Goal: Task Accomplishment & Management: Use online tool/utility

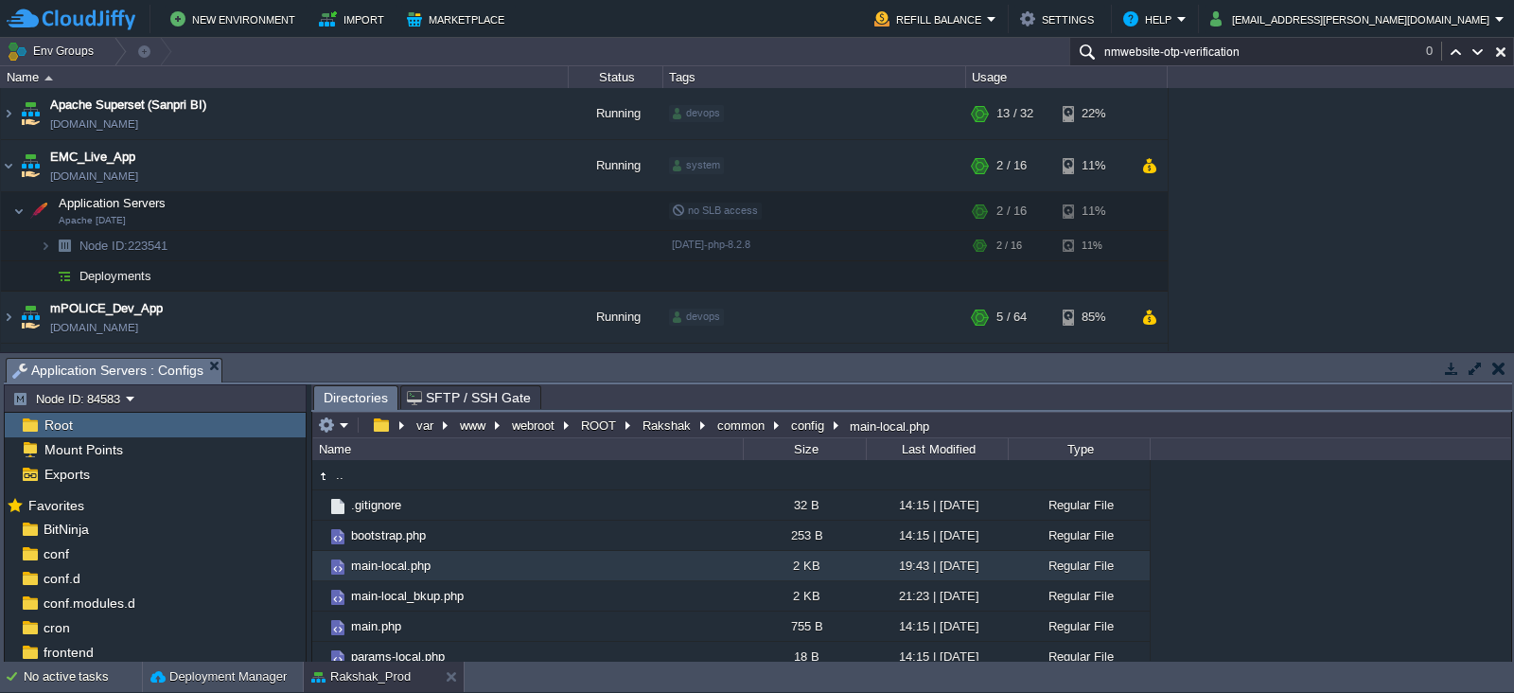
scroll to position [140, 0]
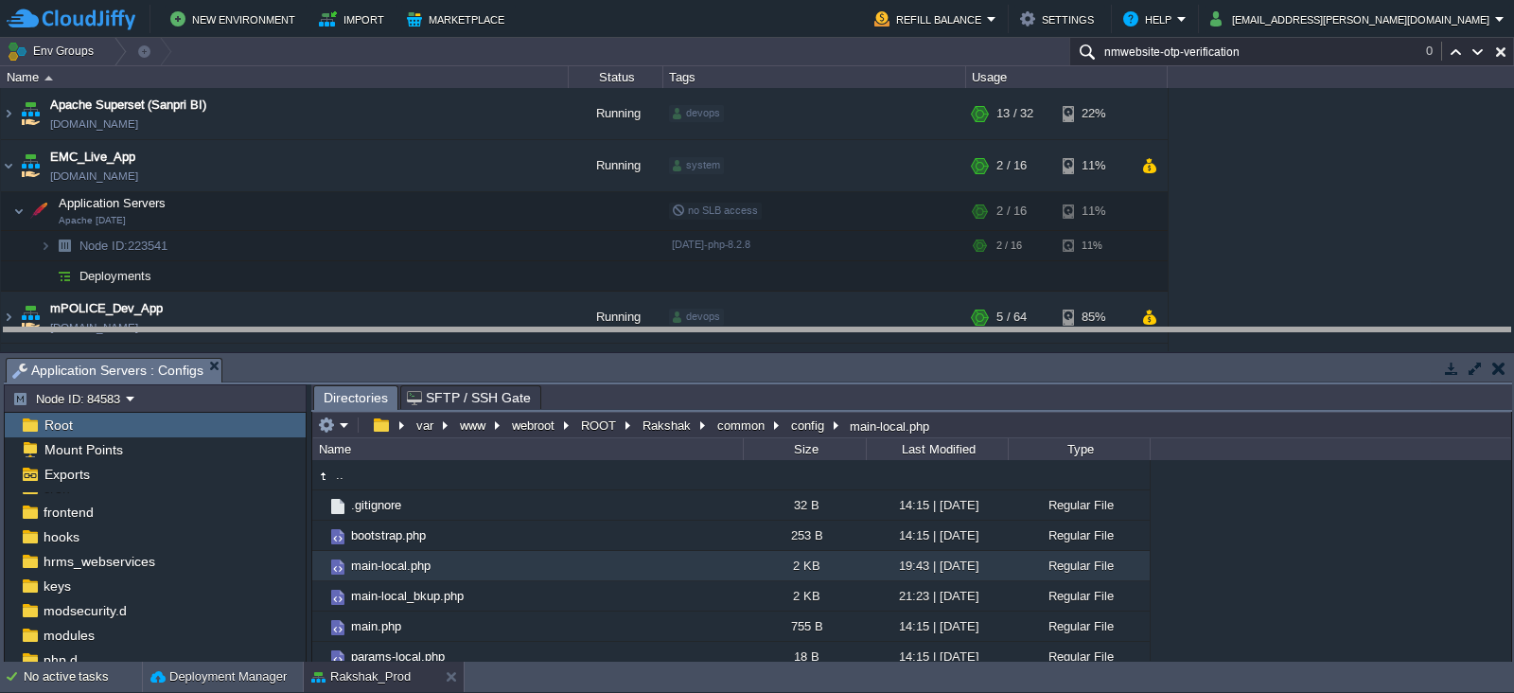
drag, startPoint x: 969, startPoint y: 365, endPoint x: 967, endPoint y: 275, distance: 89.9
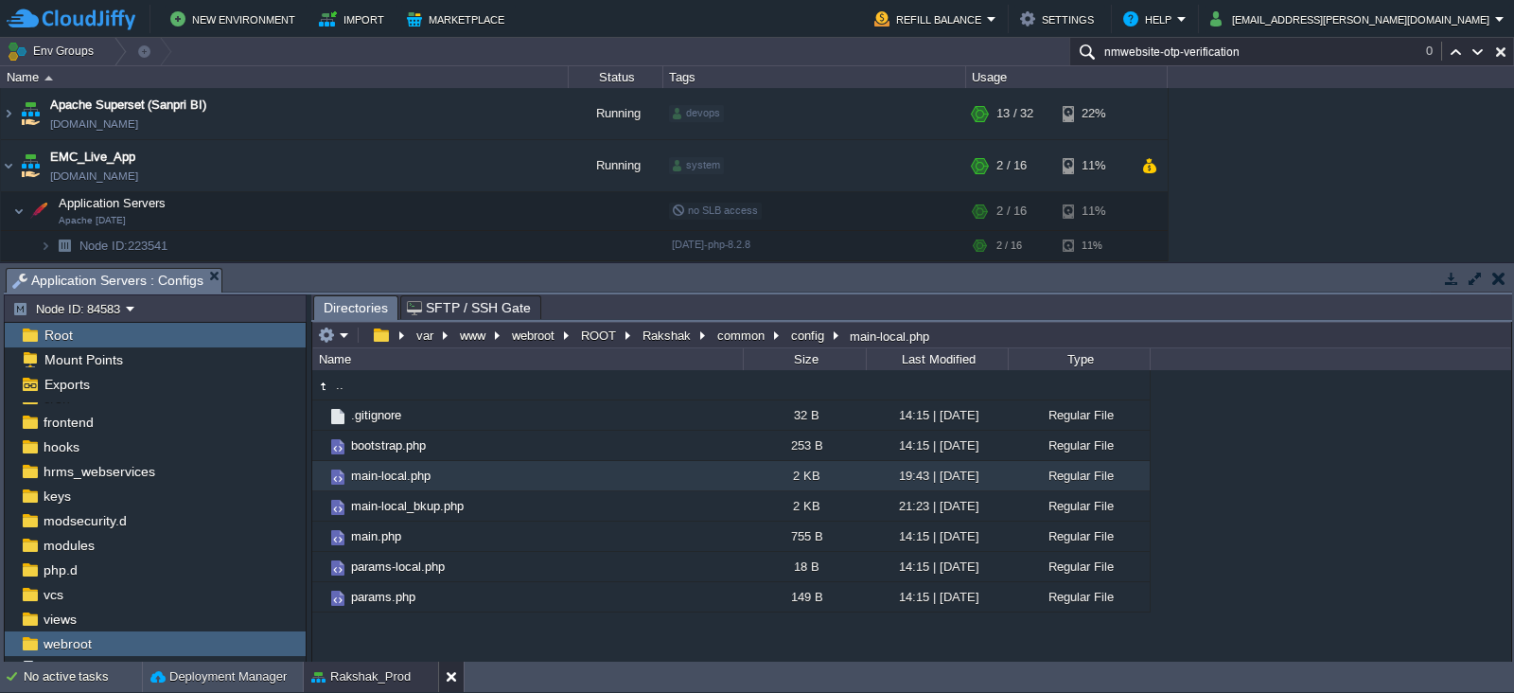
click at [452, 675] on button at bounding box center [455, 676] width 19 height 19
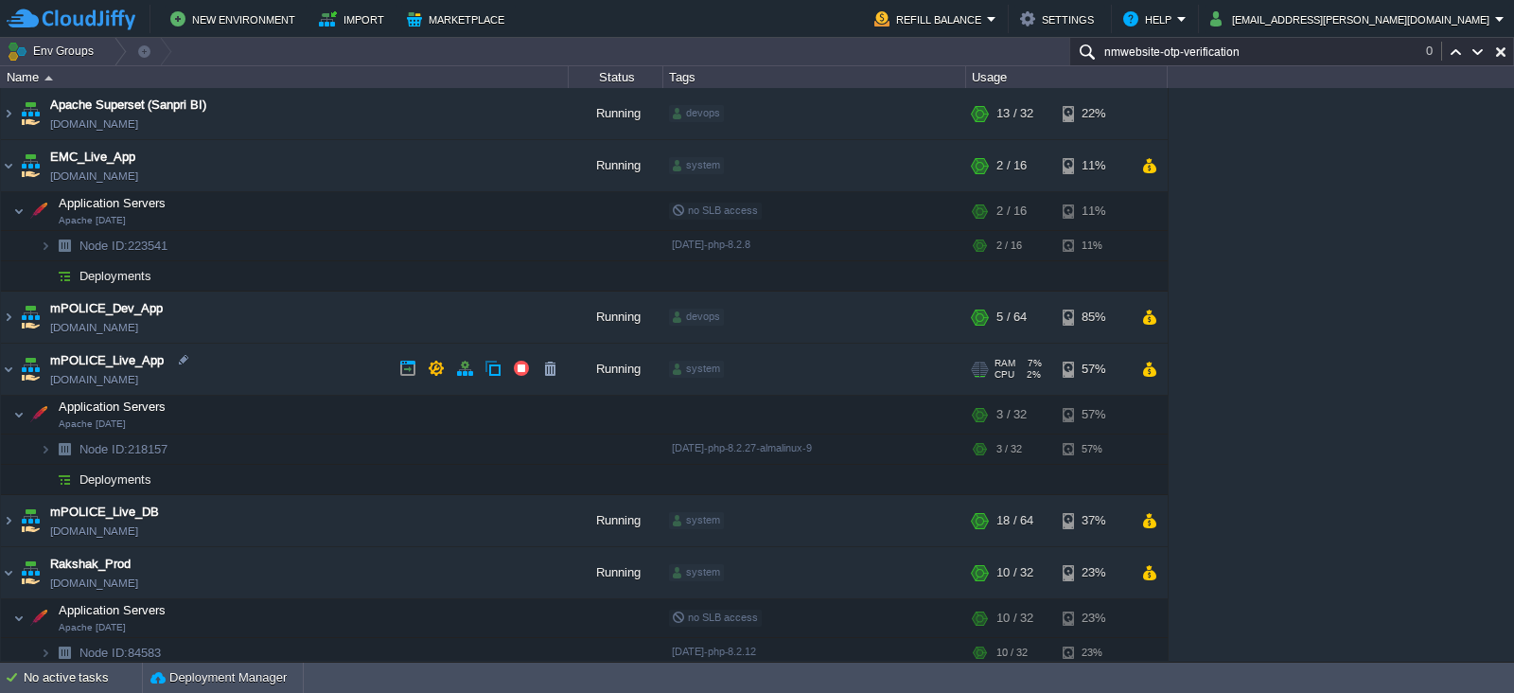
click at [323, 369] on td "mPOLICE_Live_App [DOMAIN_NAME]" at bounding box center [285, 370] width 568 height 52
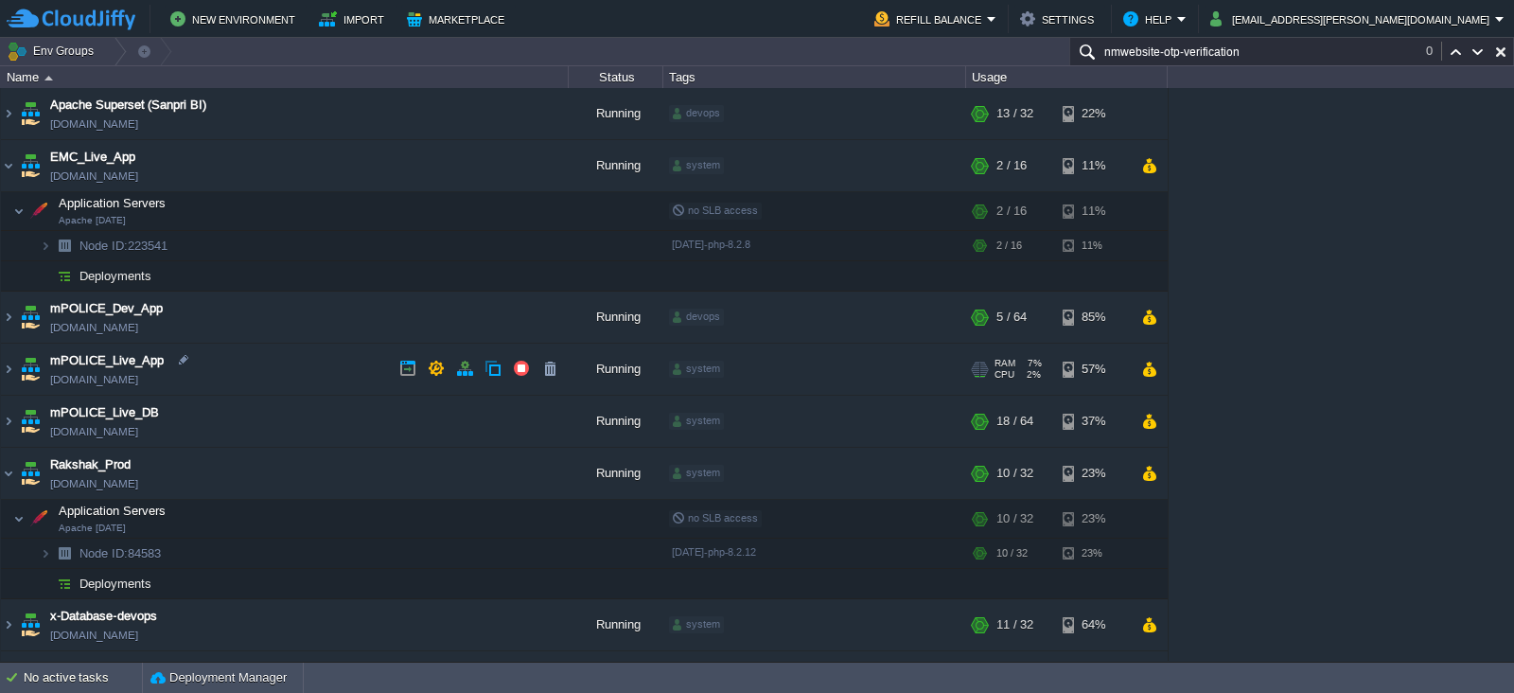
click at [323, 369] on td "mPOLICE_Live_App [DOMAIN_NAME]" at bounding box center [285, 370] width 568 height 52
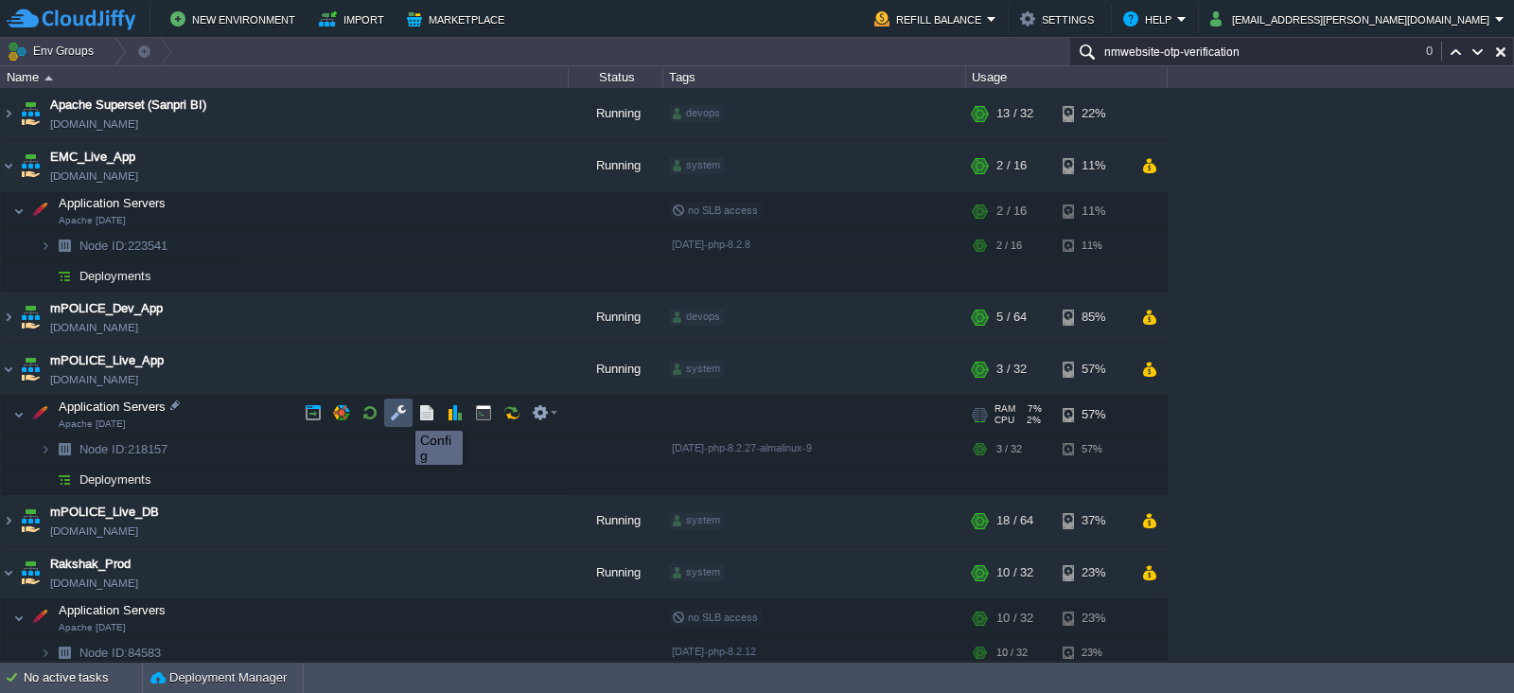
click at [401, 414] on button "button" at bounding box center [398, 412] width 17 height 17
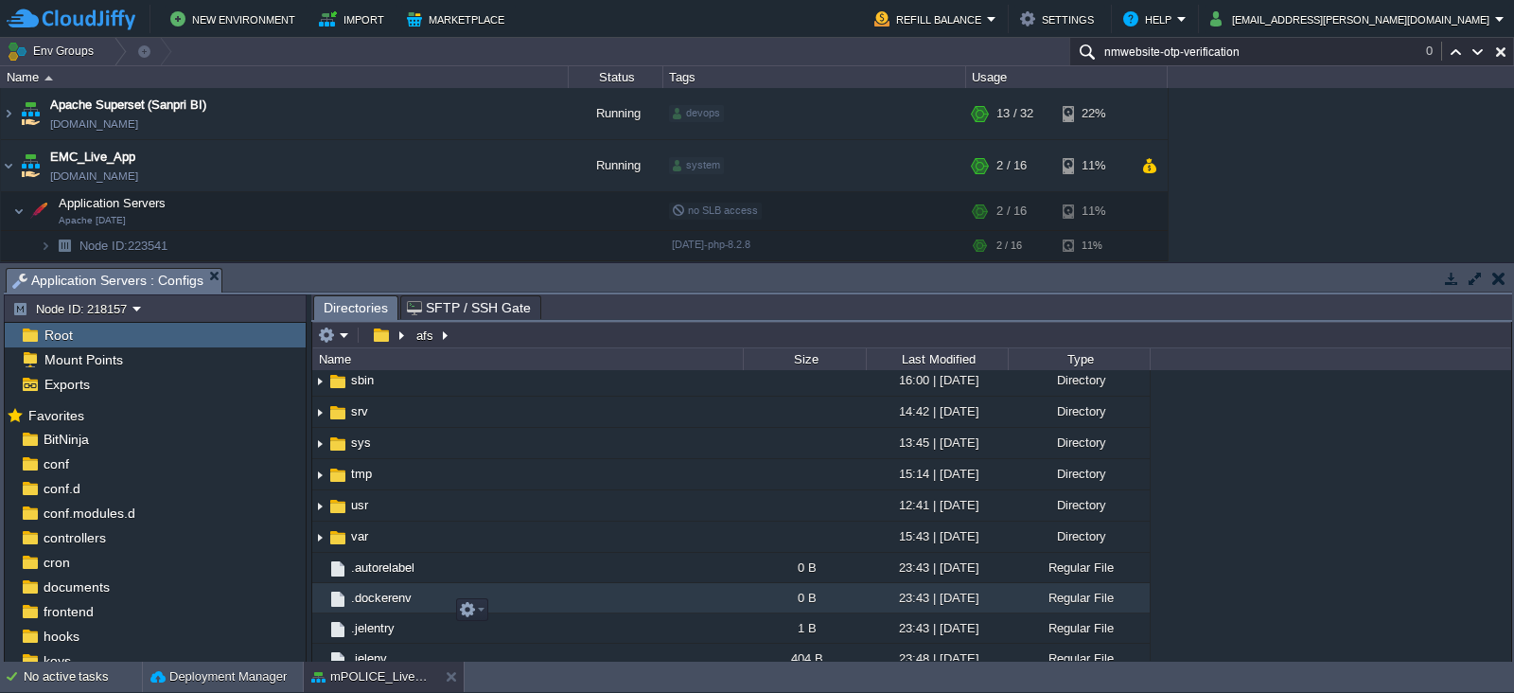
scroll to position [586, 0]
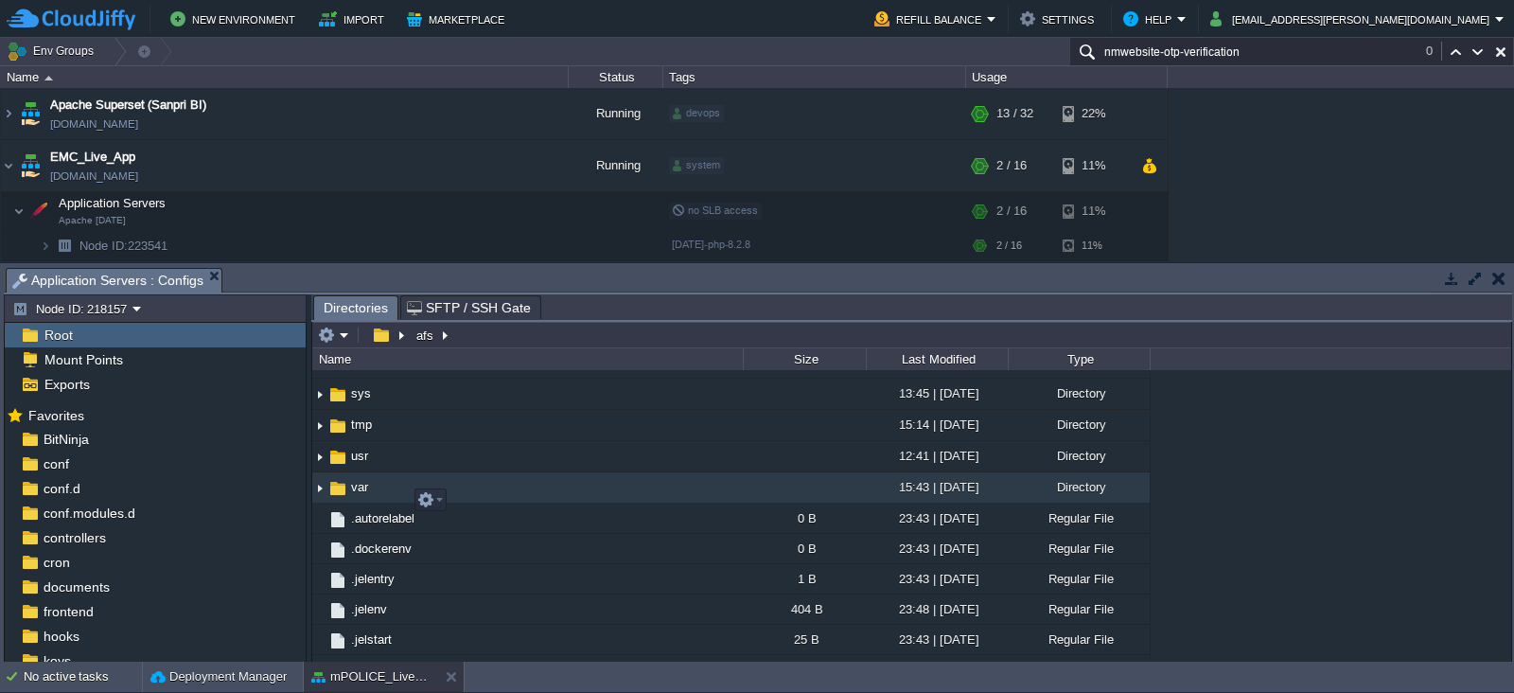
click at [356, 495] on span "var" at bounding box center [359, 487] width 23 height 16
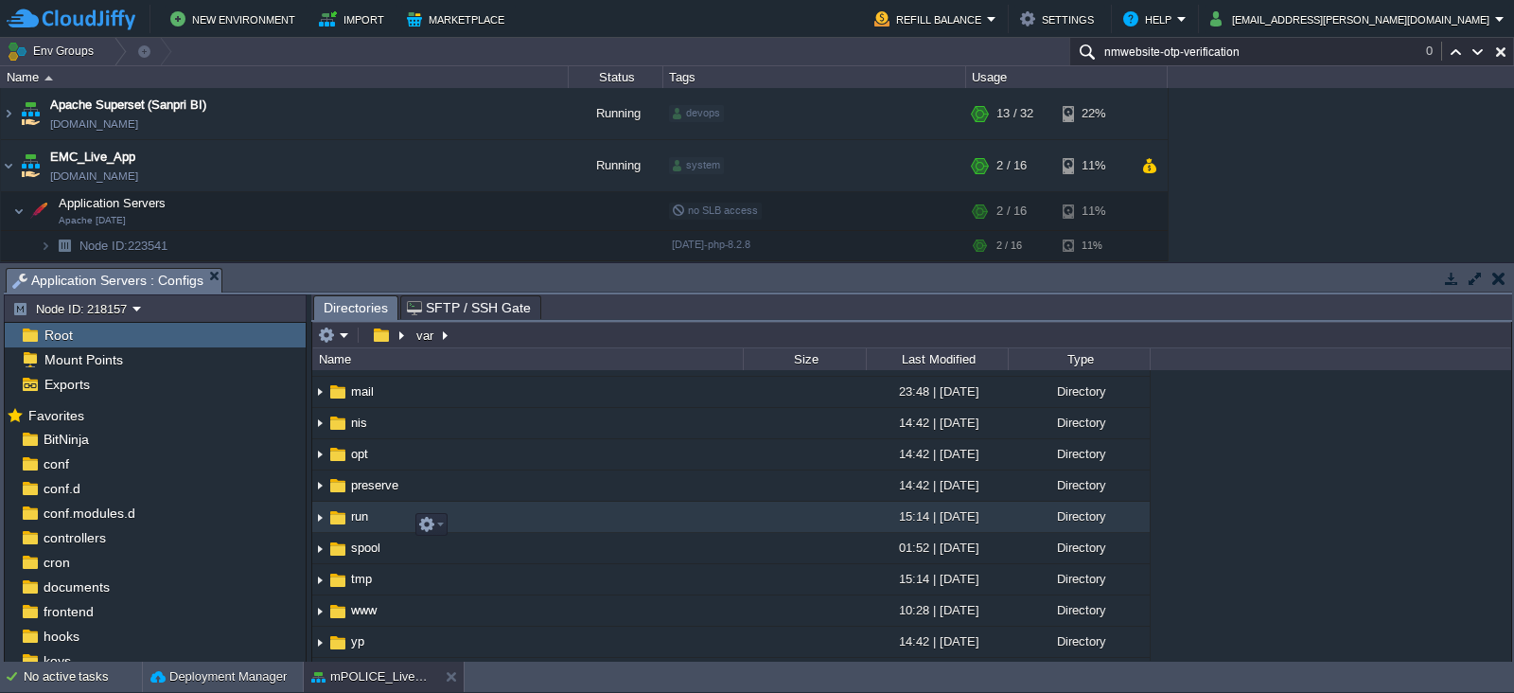
scroll to position [406, 0]
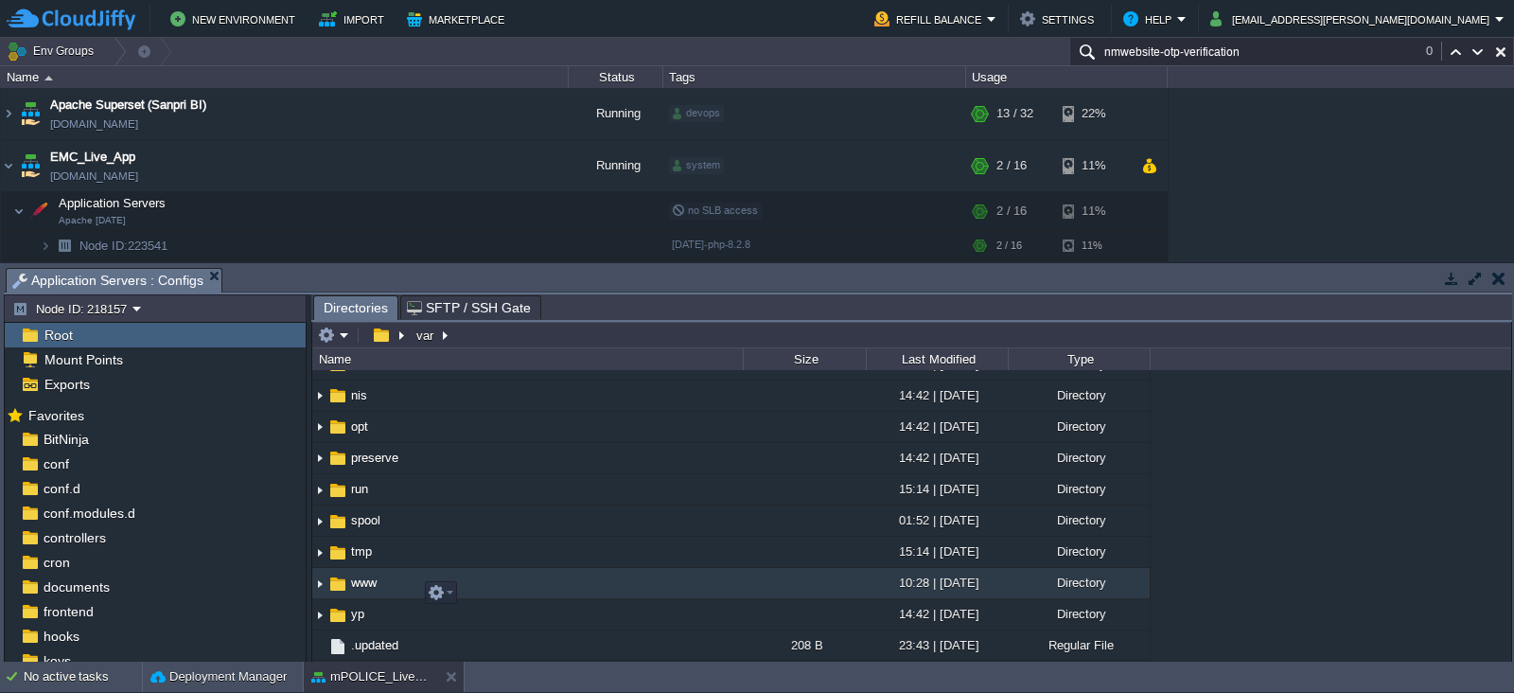
click at [364, 581] on span "www" at bounding box center [363, 583] width 31 height 16
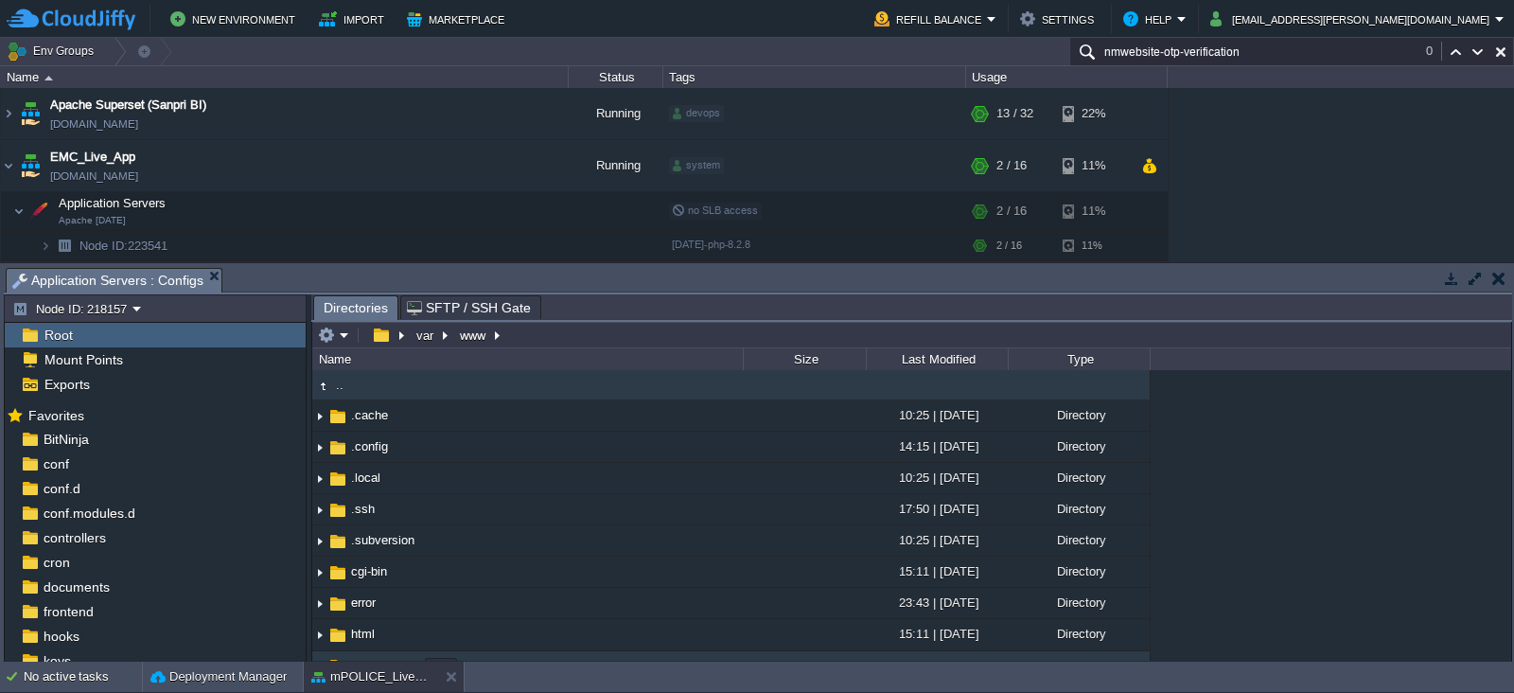
scroll to position [241, 0]
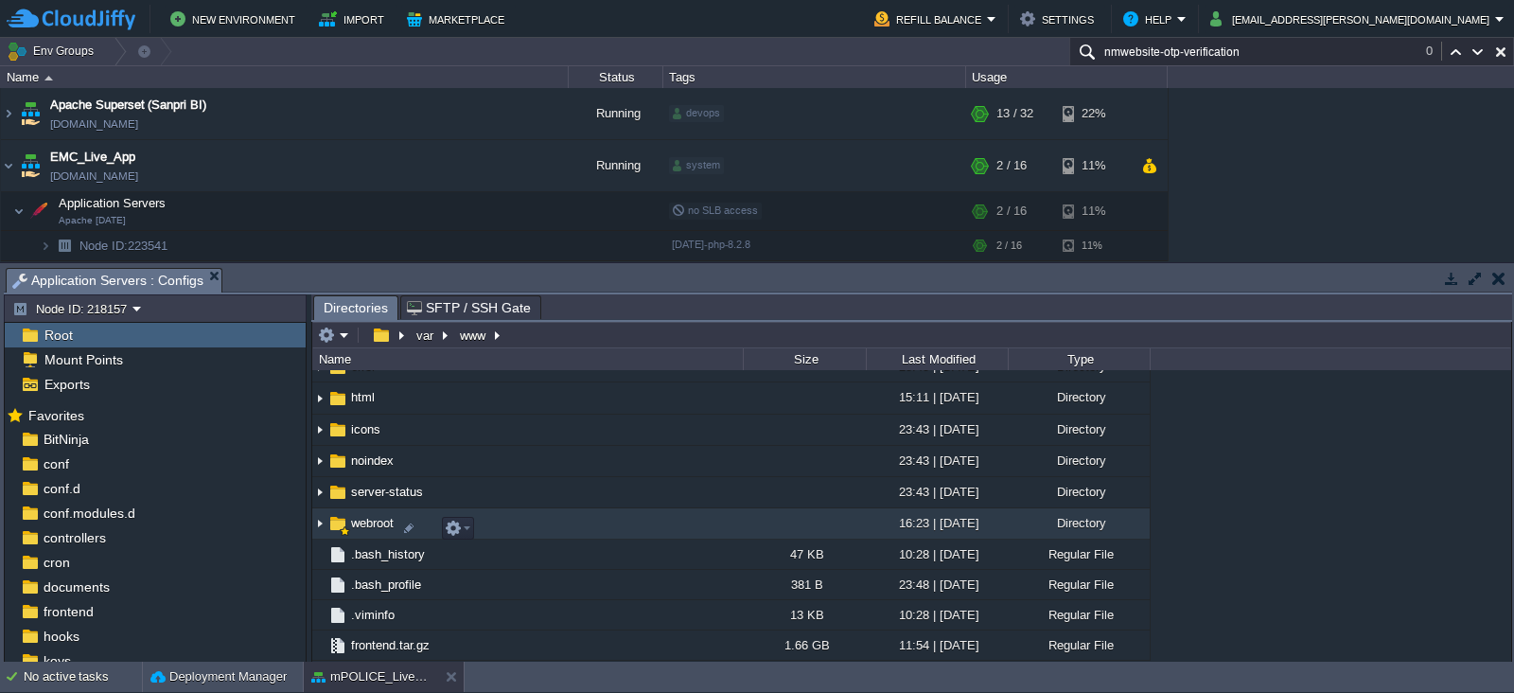
click at [366, 522] on span "webroot" at bounding box center [372, 523] width 48 height 16
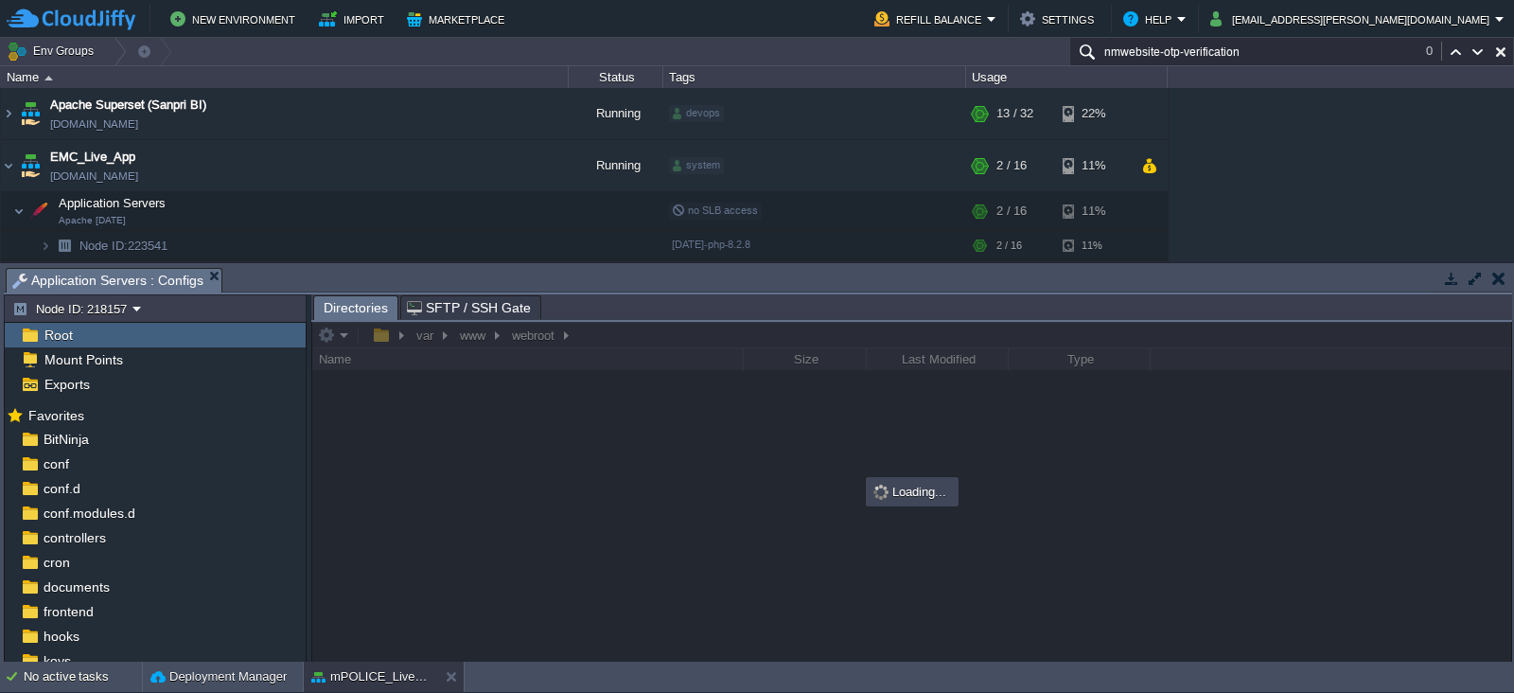
scroll to position [0, 0]
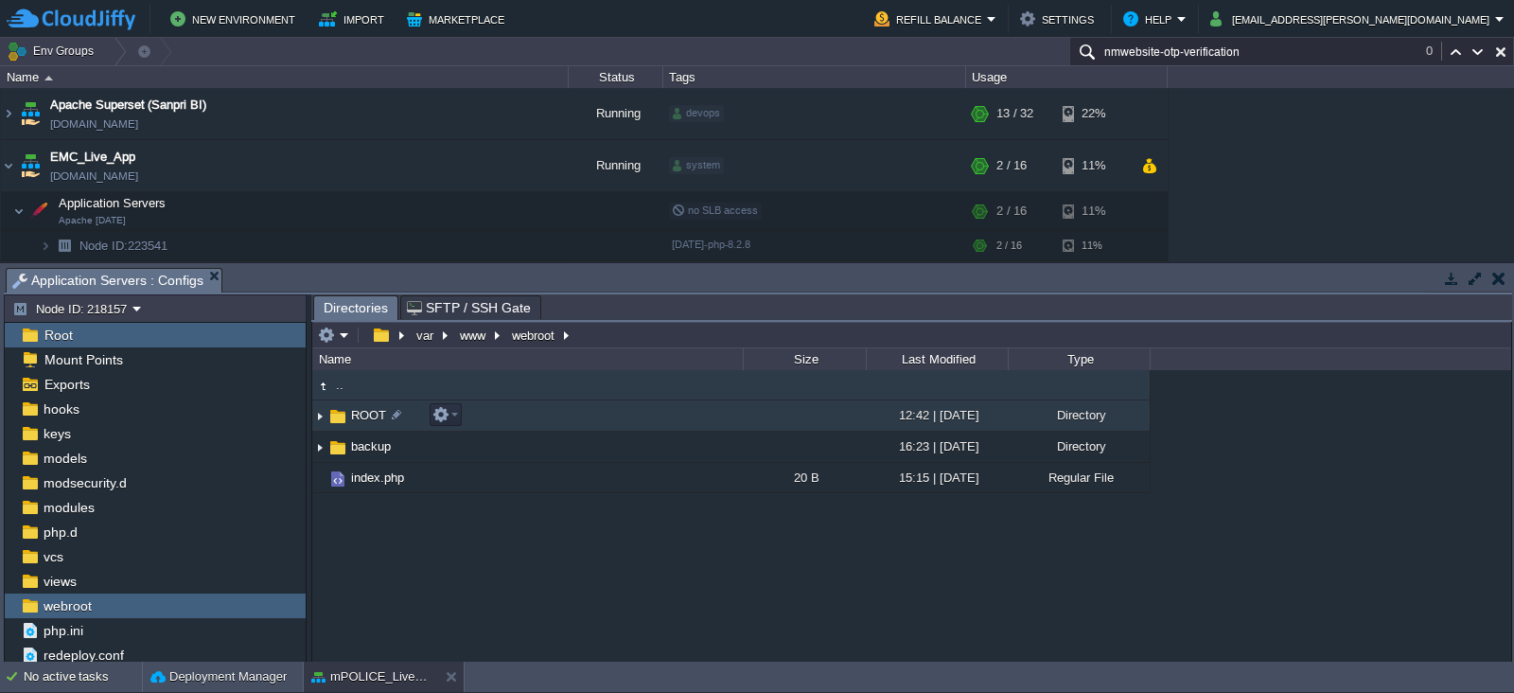
click at [351, 416] on span "ROOT" at bounding box center [368, 415] width 41 height 16
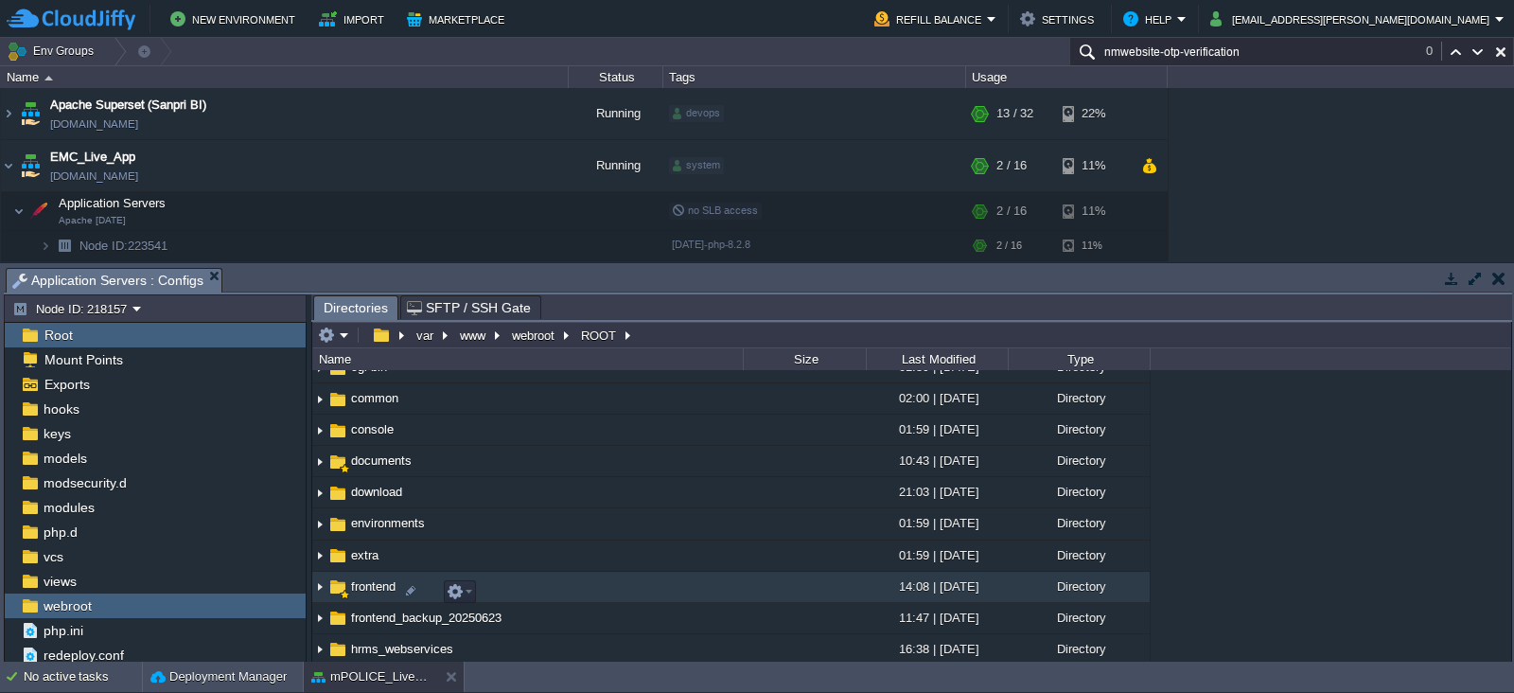
scroll to position [193, 0]
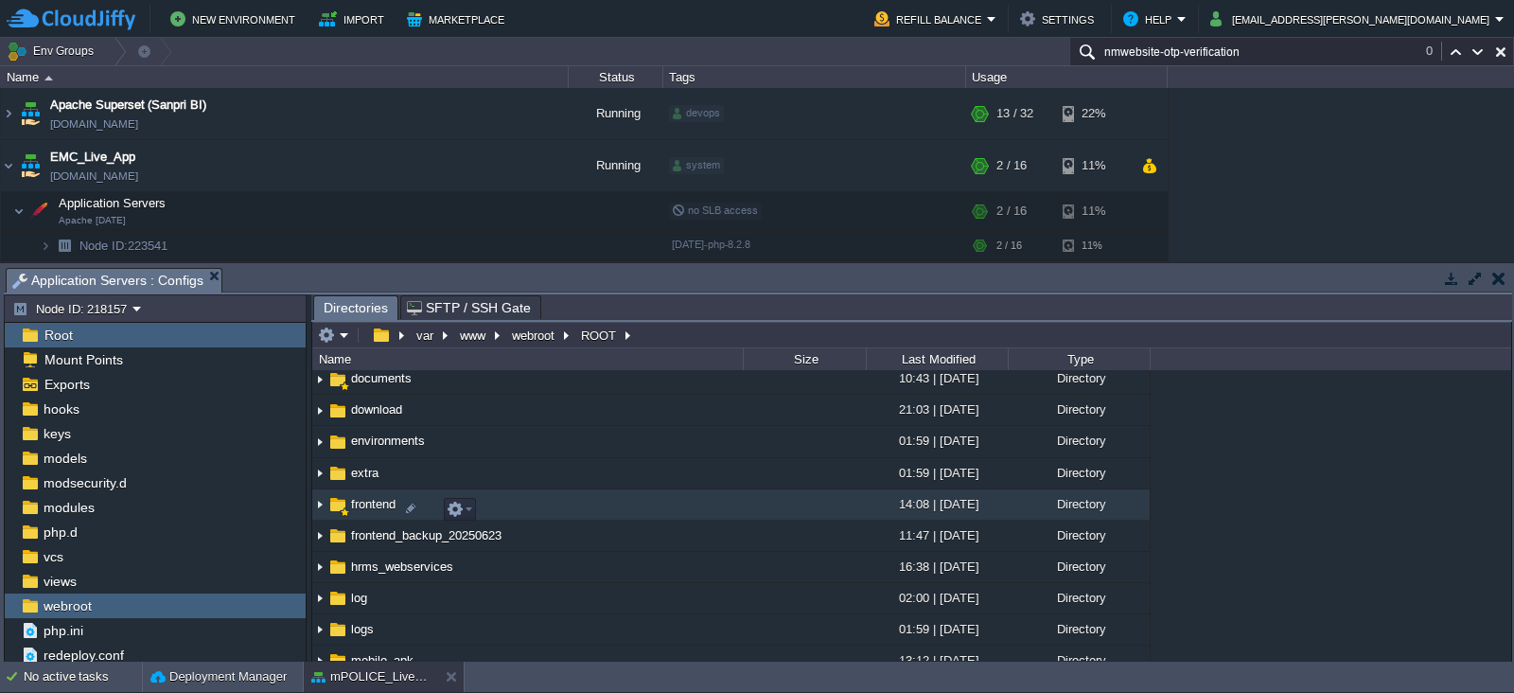
click at [373, 512] on span "frontend" at bounding box center [373, 504] width 50 height 16
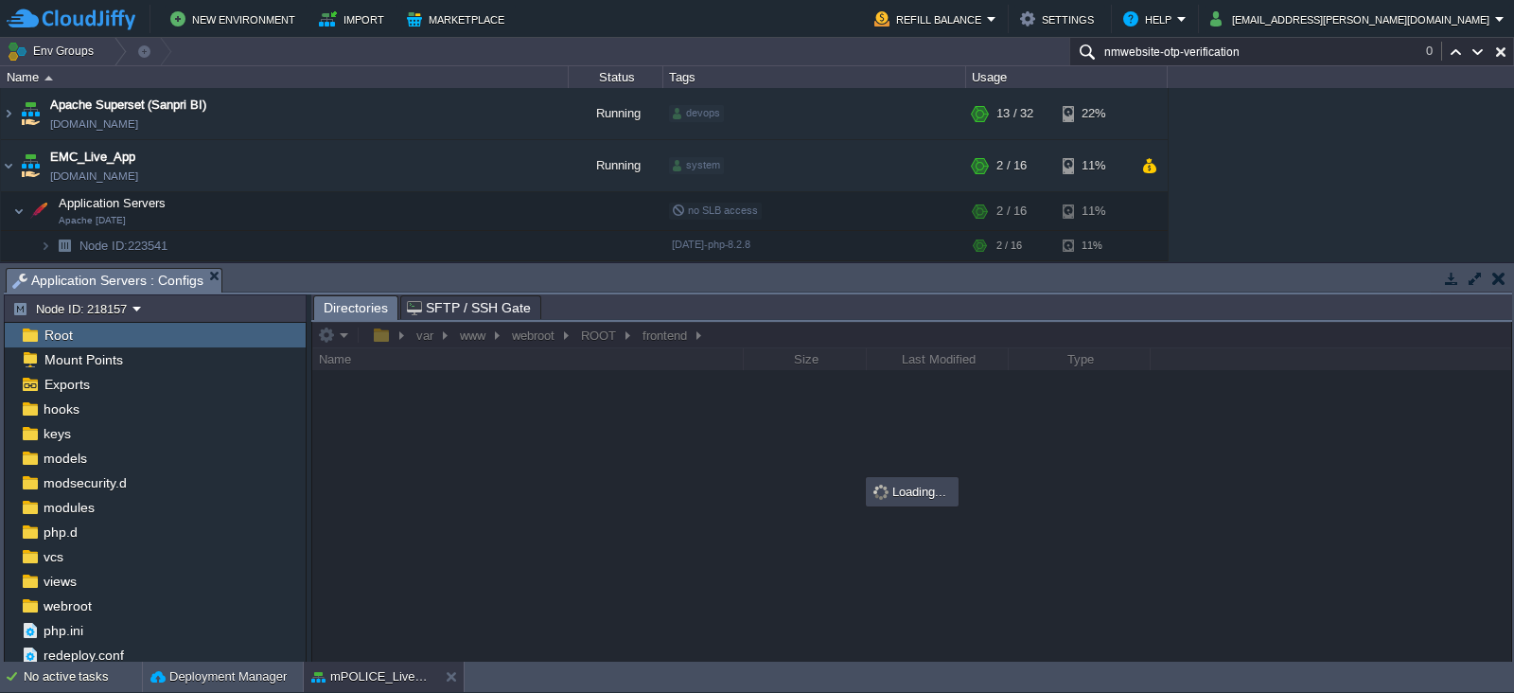
scroll to position [0, 0]
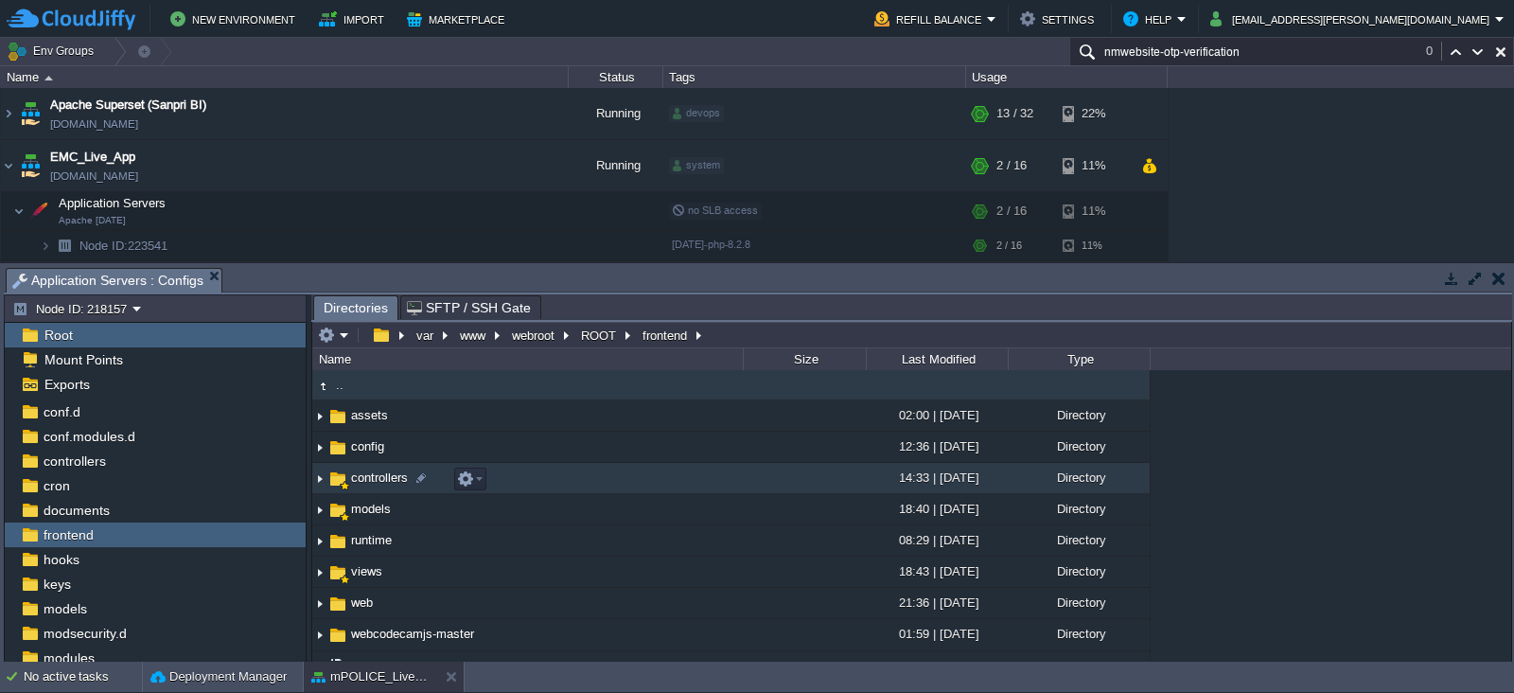
click at [367, 484] on span "controllers" at bounding box center [379, 477] width 62 height 16
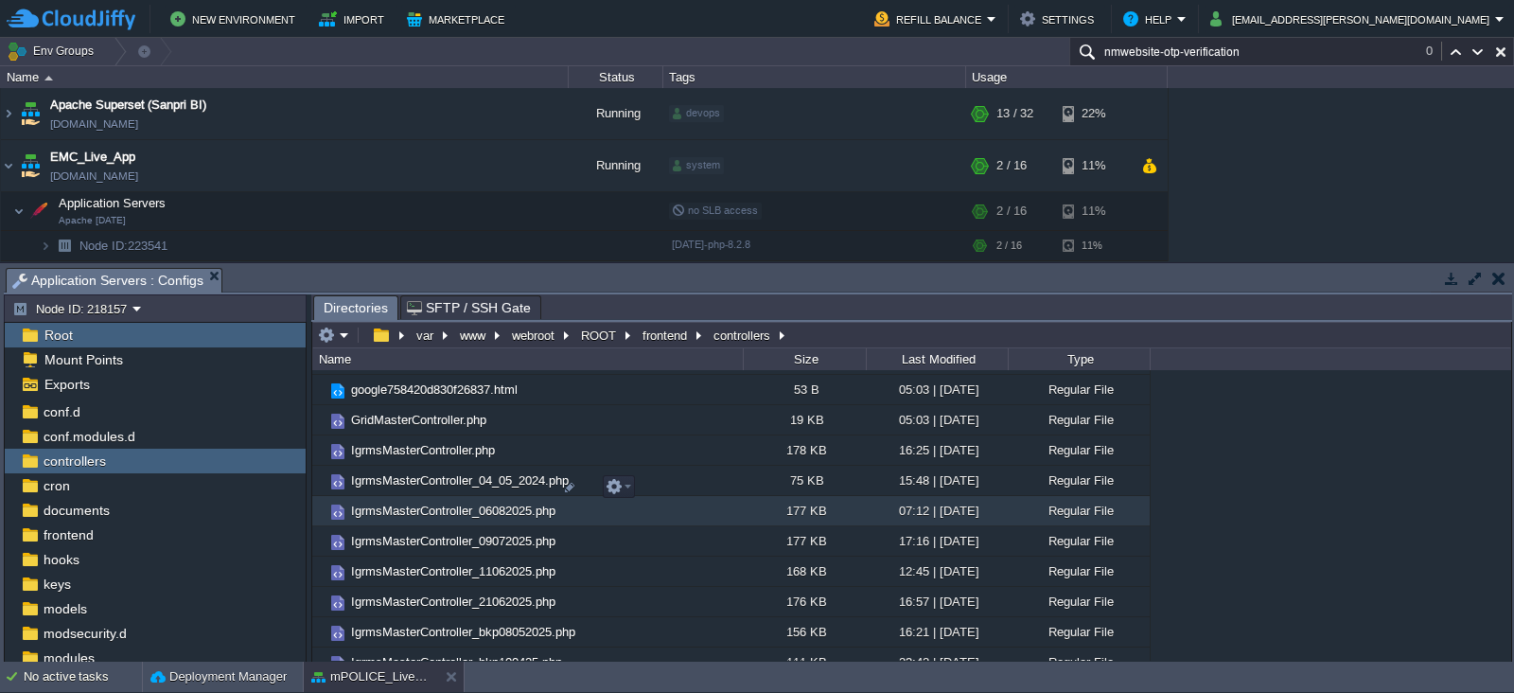
scroll to position [4454, 0]
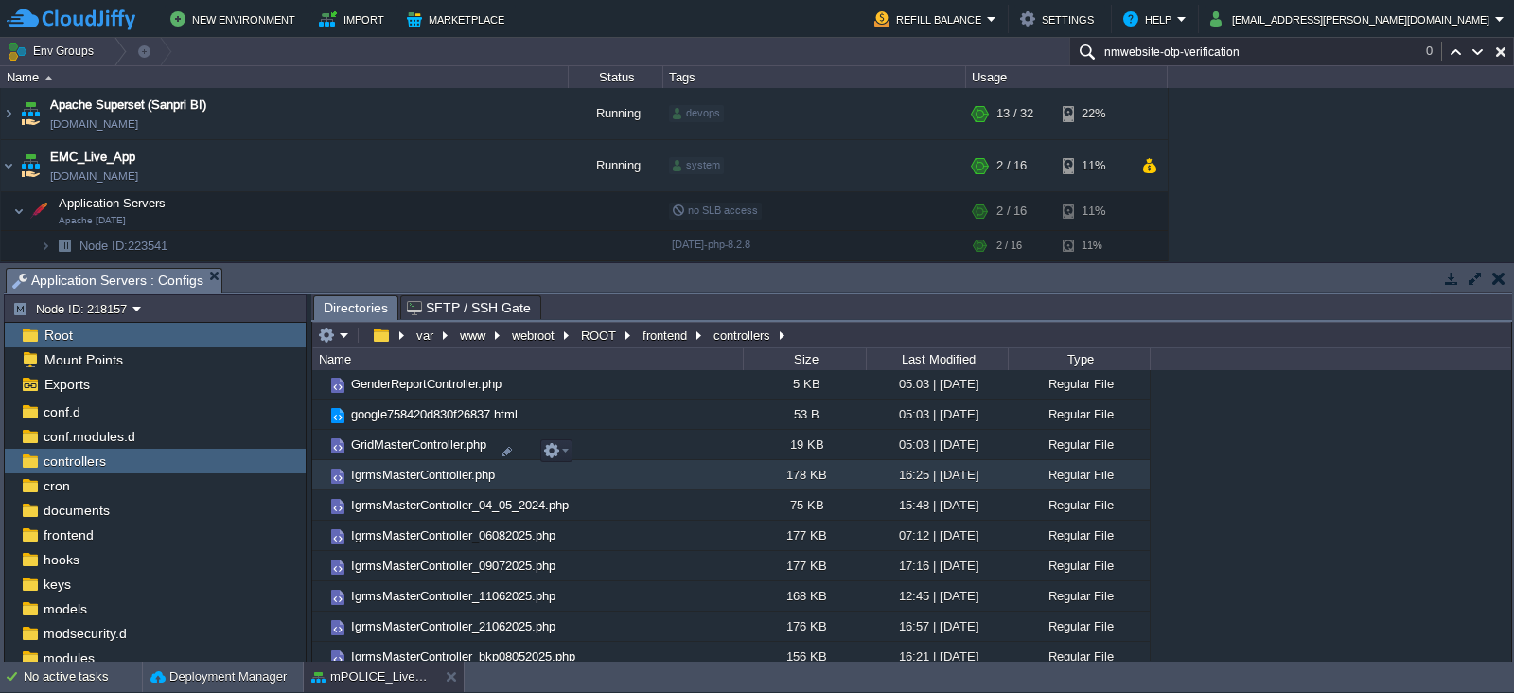
click at [437, 467] on span "IgrmsMasterController.php" at bounding box center [423, 475] width 150 height 16
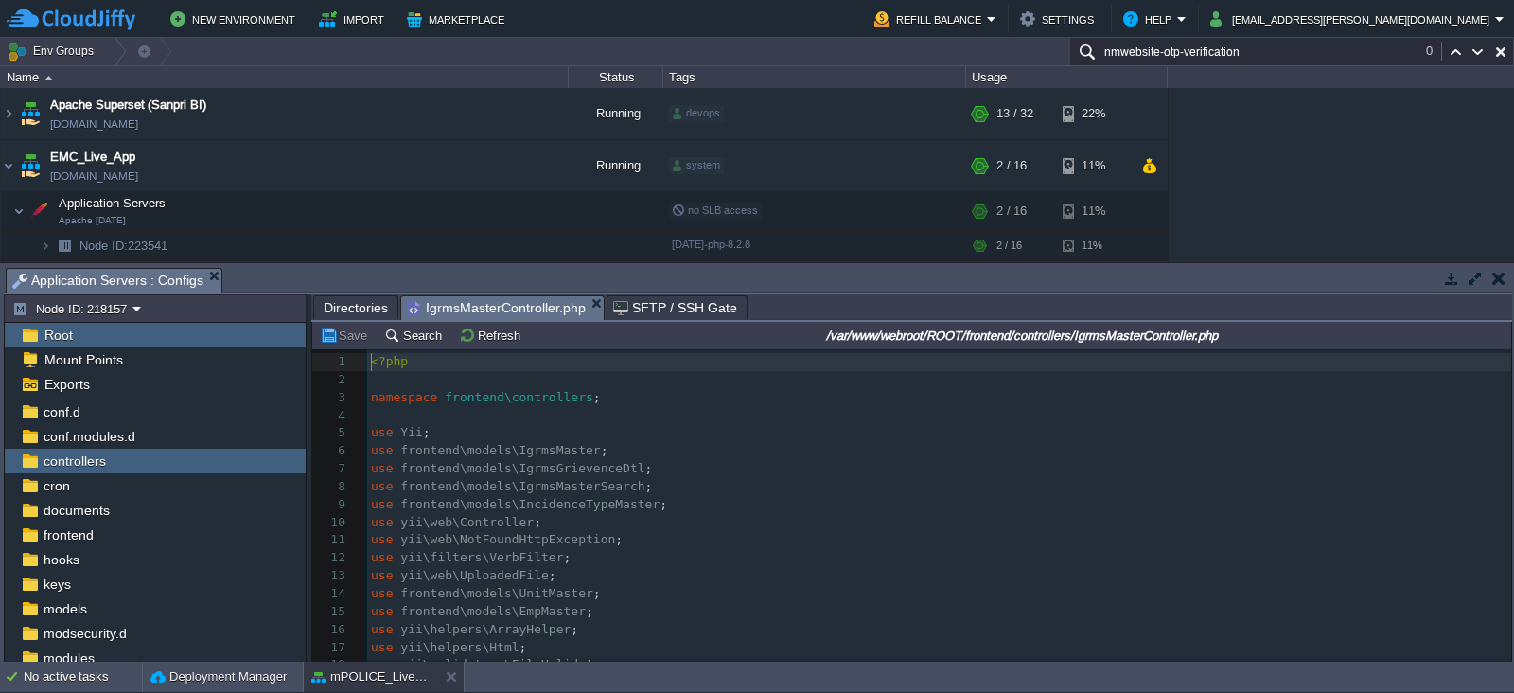
scroll to position [6, 0]
click at [858, 454] on pre "use frontend\models\IgrmsMaster ;" at bounding box center [939, 451] width 1144 height 18
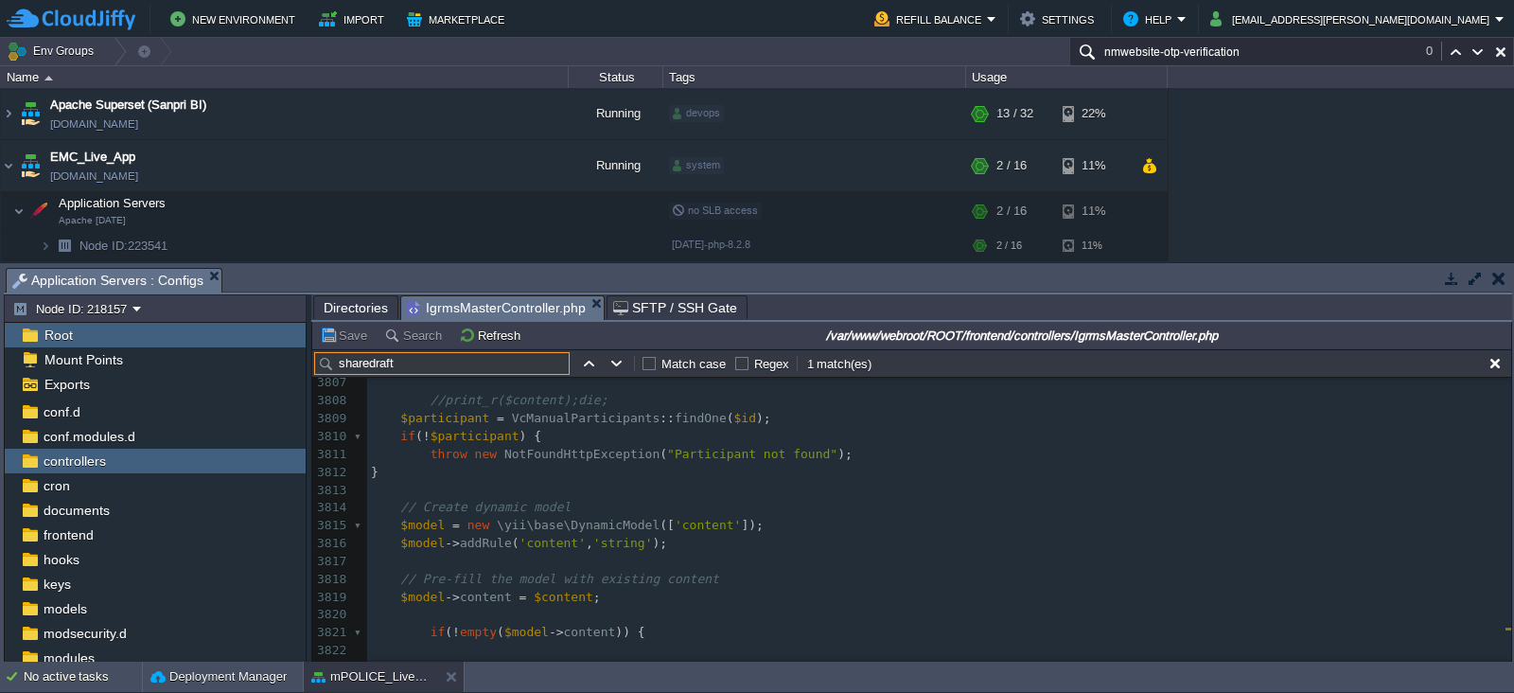
scroll to position [68664, 0]
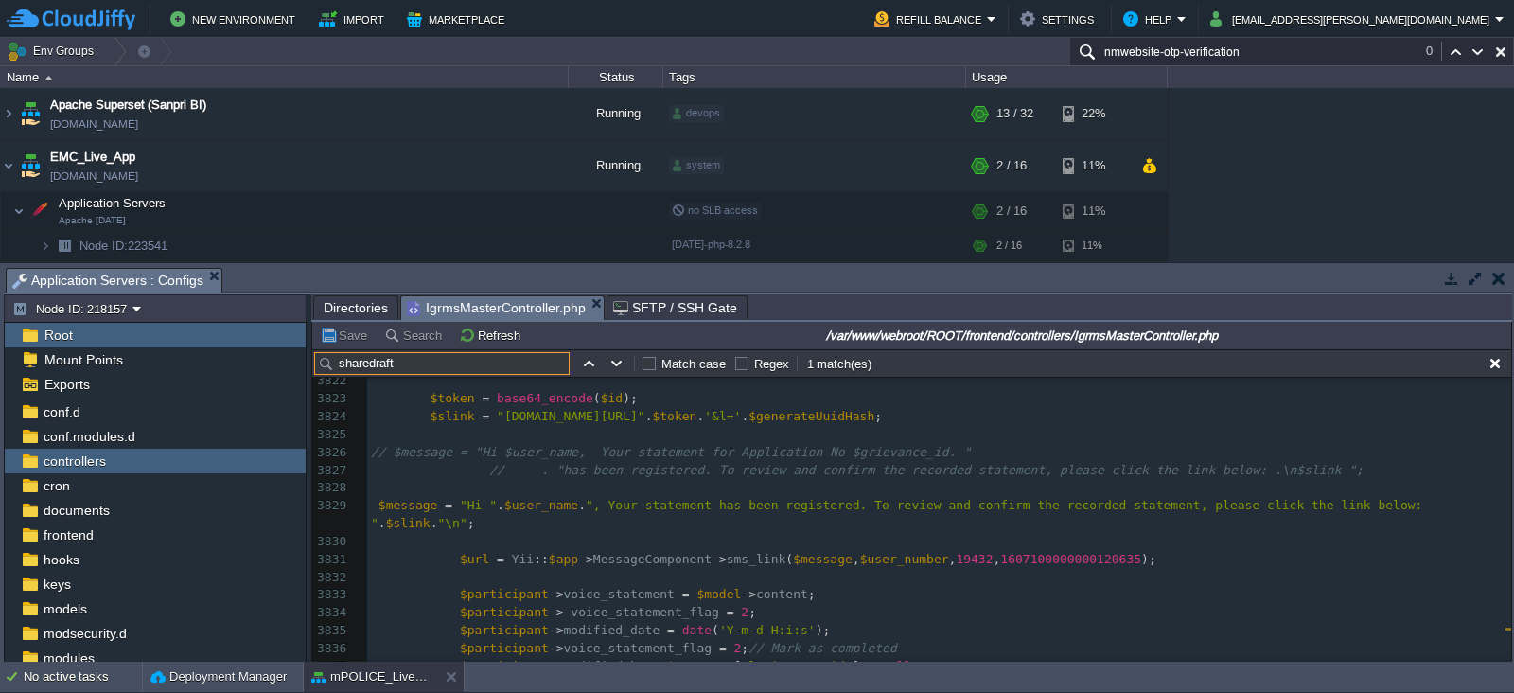
type input "sharedraft"
click at [928, 537] on div "x public function action ShareDraft () 3812 } 3813 ​ 3814 // Create dynamic mod…" at bounding box center [939, 533] width 1144 height 678
type textarea "19841"
click at [345, 308] on span "Directories" at bounding box center [356, 307] width 64 height 23
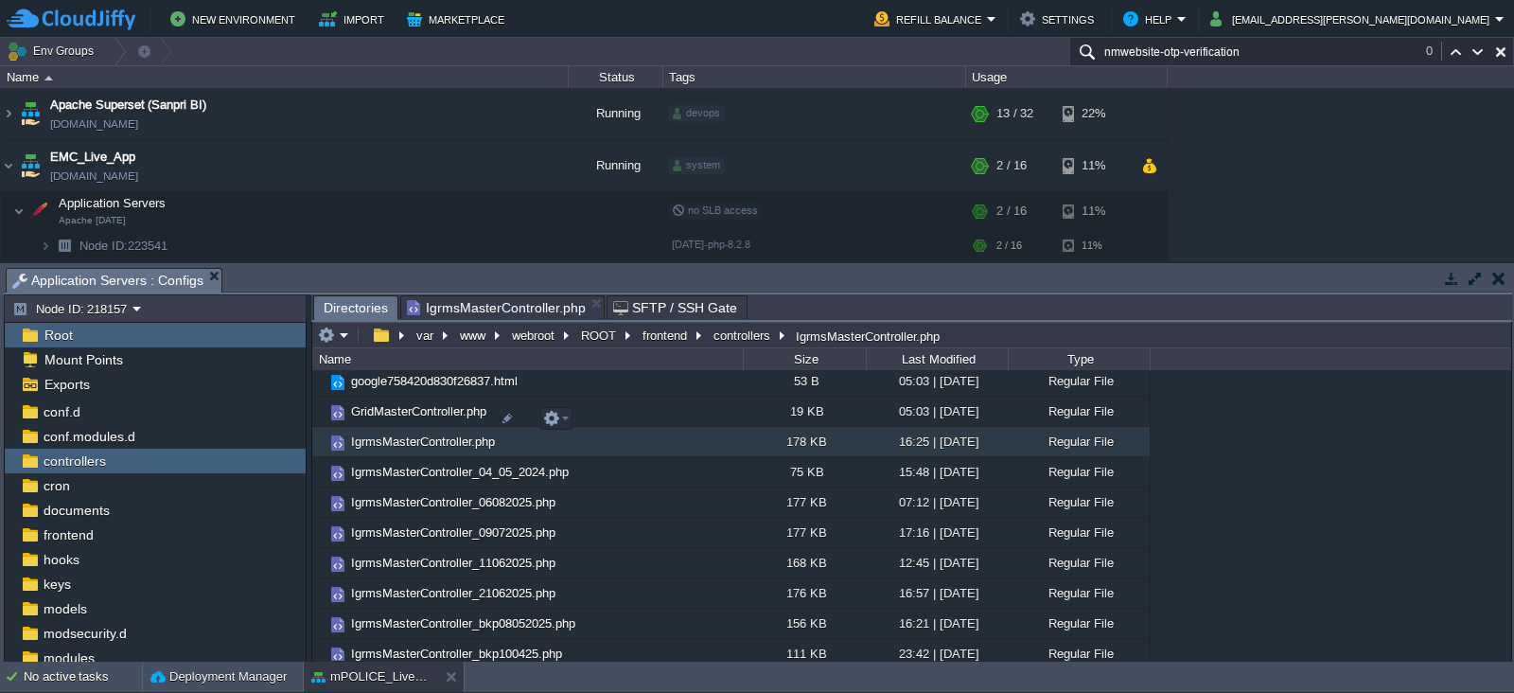
scroll to position [4486, 0]
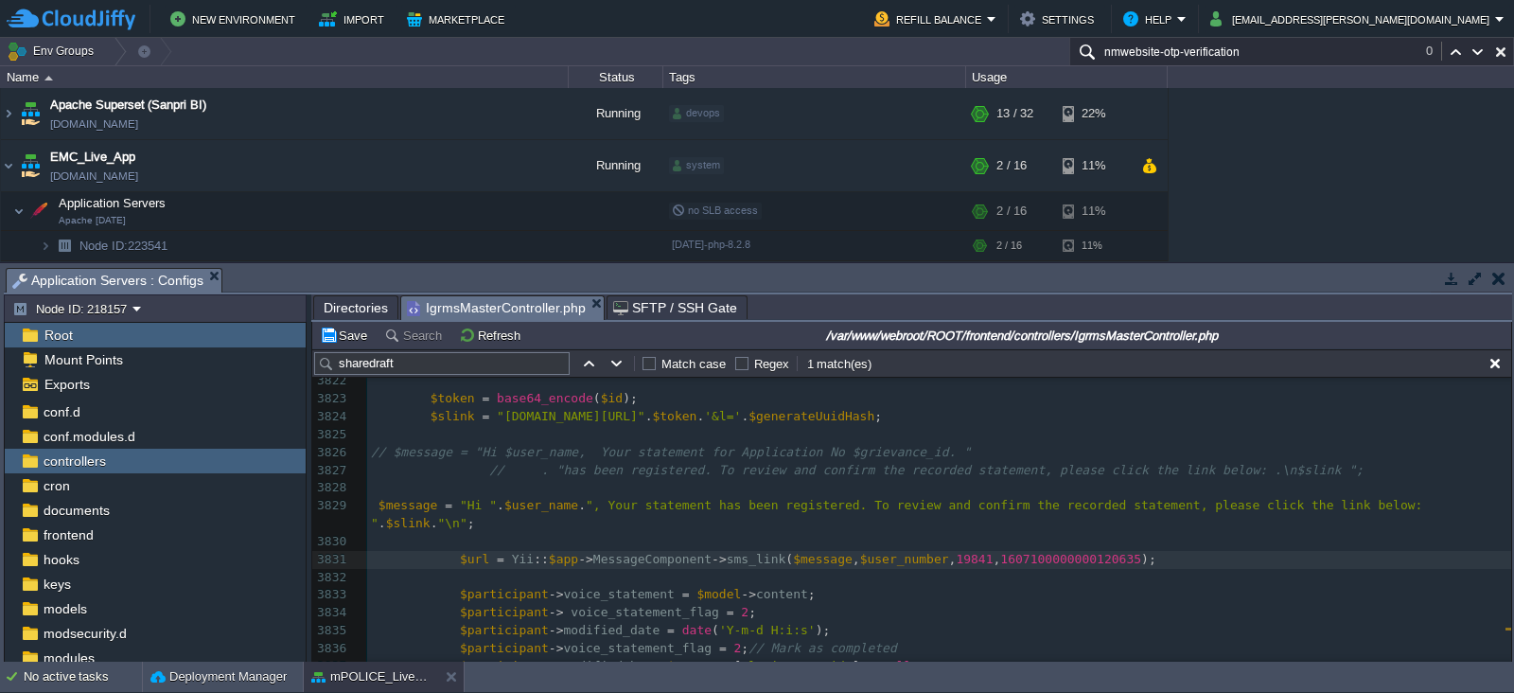
click at [506, 306] on span "IgrmsMasterController.php" at bounding box center [496, 308] width 179 height 24
click at [341, 335] on button "Save" at bounding box center [346, 335] width 53 height 17
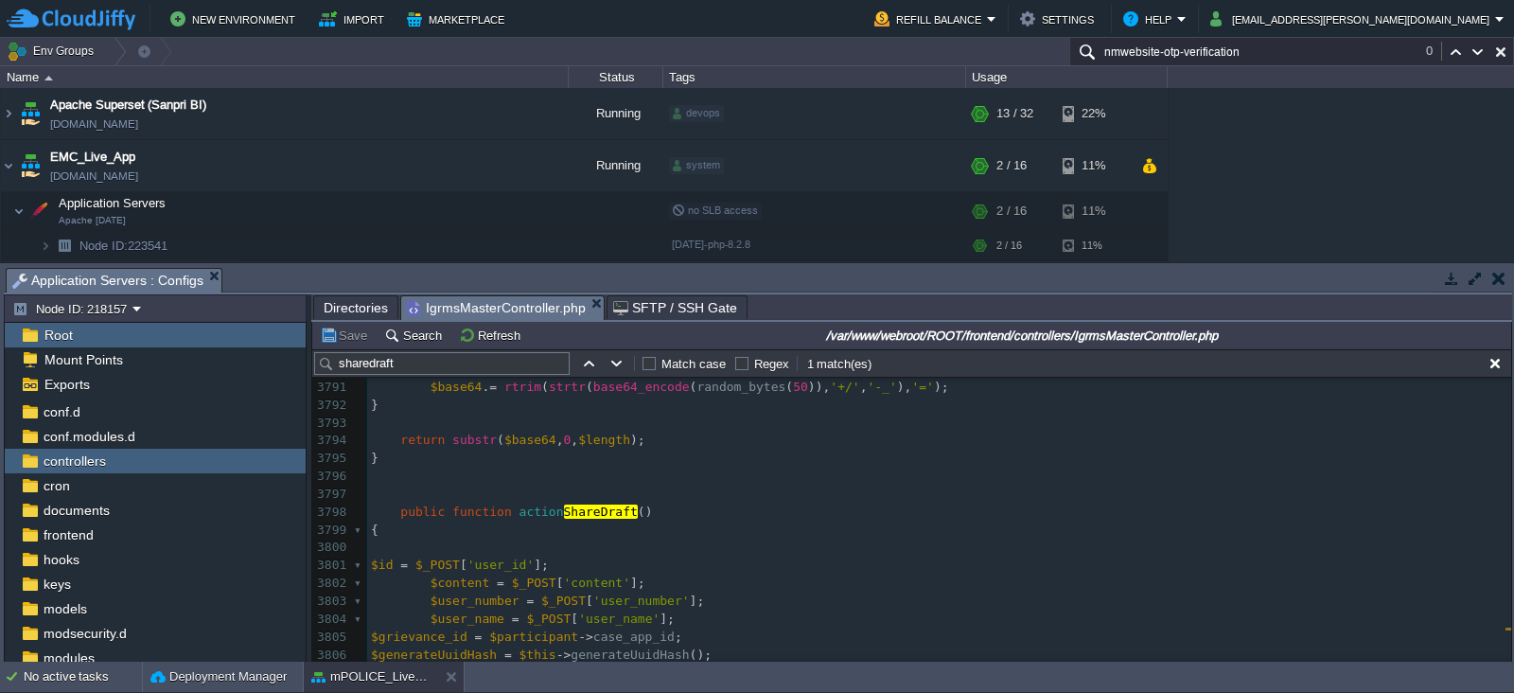
scroll to position [68296, 0]
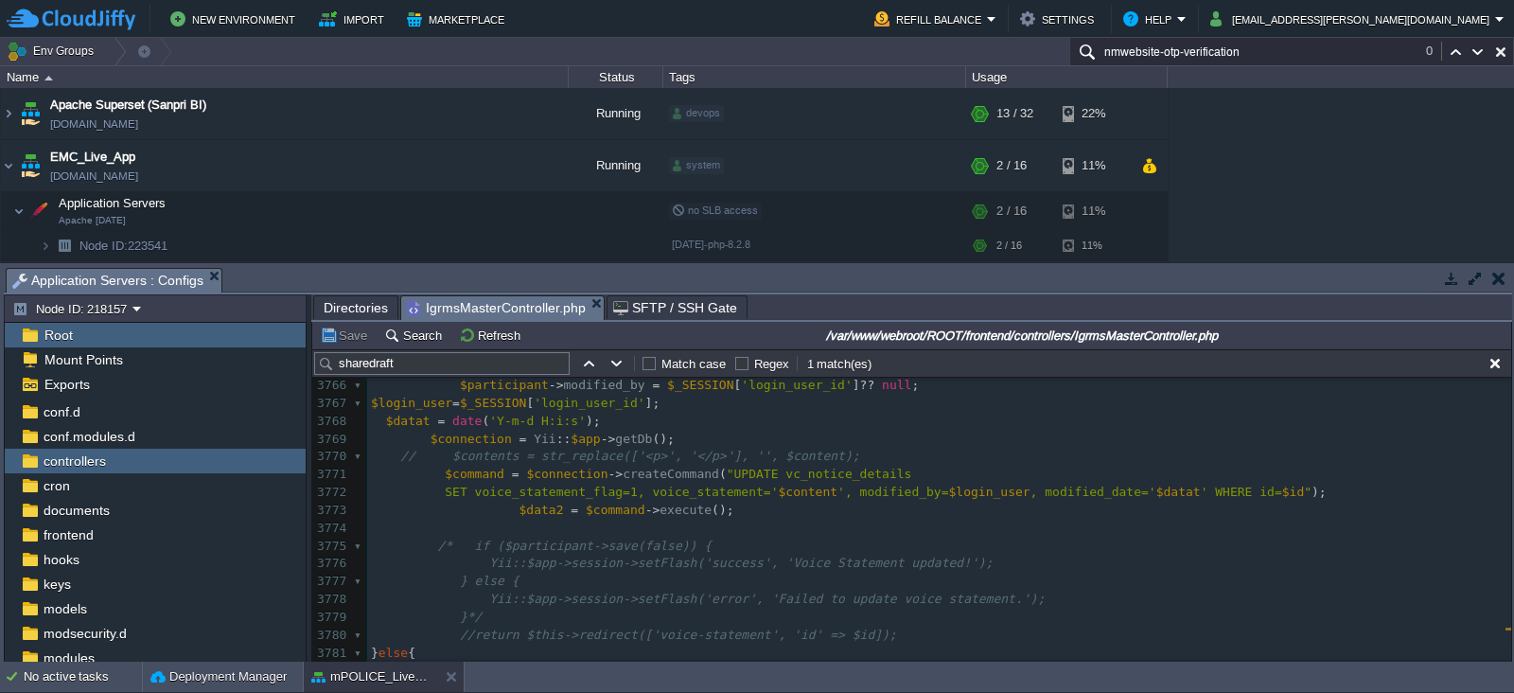
click at [354, 311] on span "Directories" at bounding box center [356, 307] width 64 height 23
click at [507, 309] on span "IgrmsMasterController.php" at bounding box center [496, 308] width 179 height 24
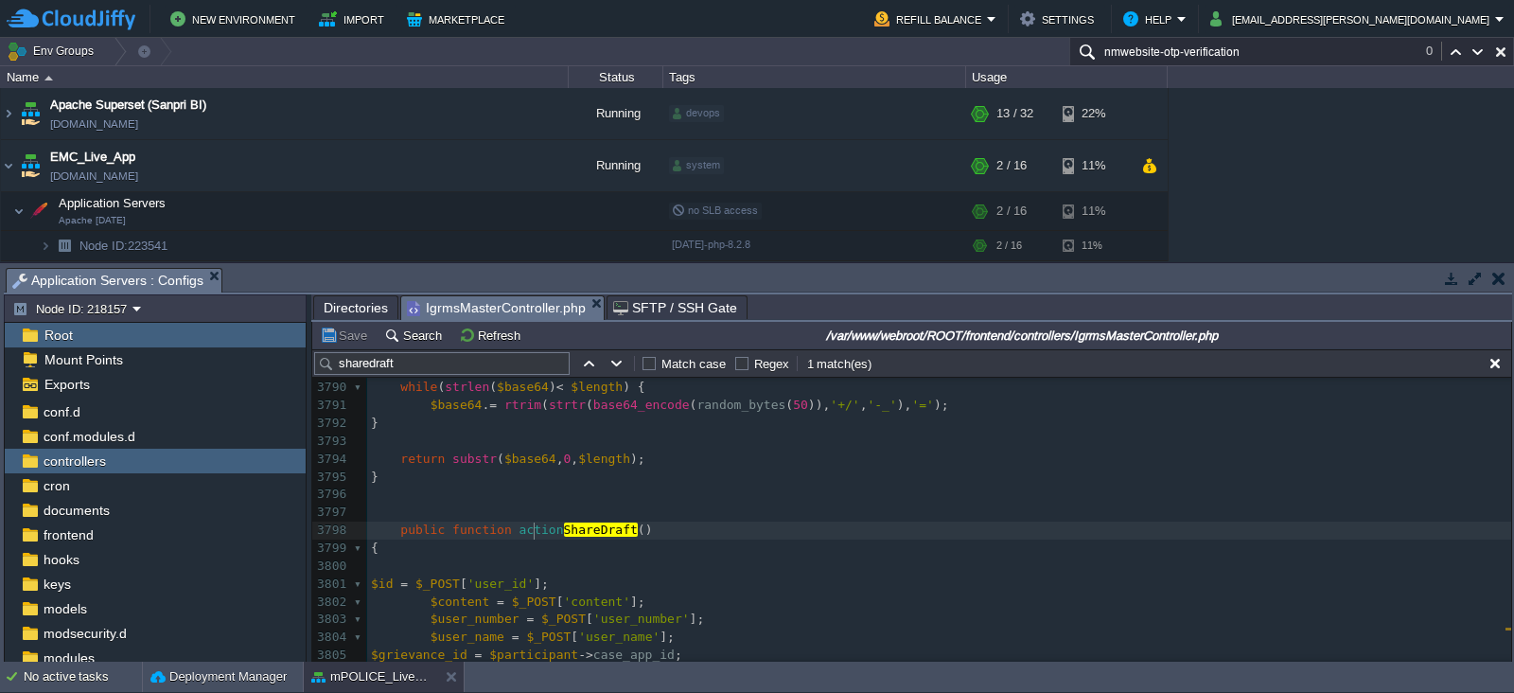
click at [536, 534] on div "xxxxxxxxxx $url = Yii :: $app -> MessageComponent -> sms_link ( $message , $use…" at bounding box center [939, 353] width 1144 height 946
type textarea "actionShareDraft"
click at [345, 310] on span "Directories" at bounding box center [356, 307] width 64 height 23
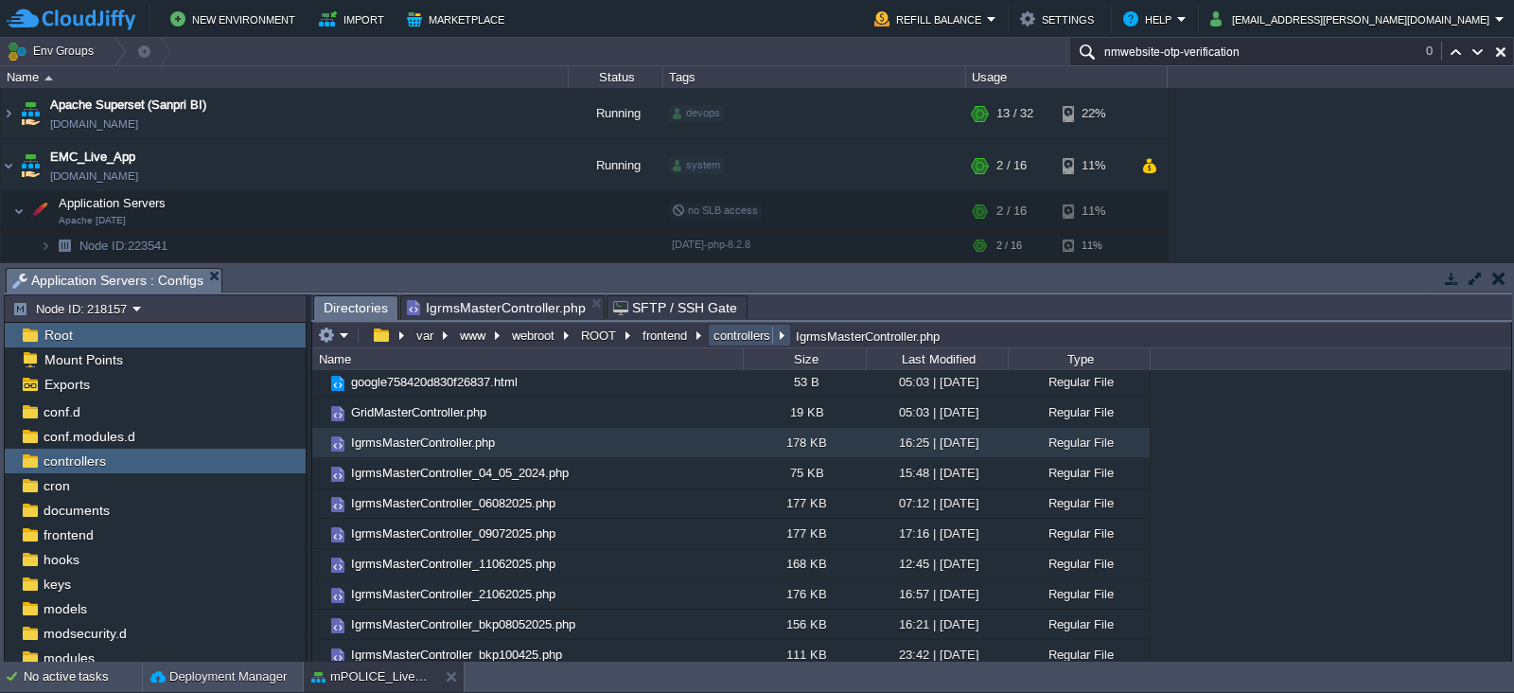
click at [741, 335] on button "controllers" at bounding box center [743, 335] width 64 height 17
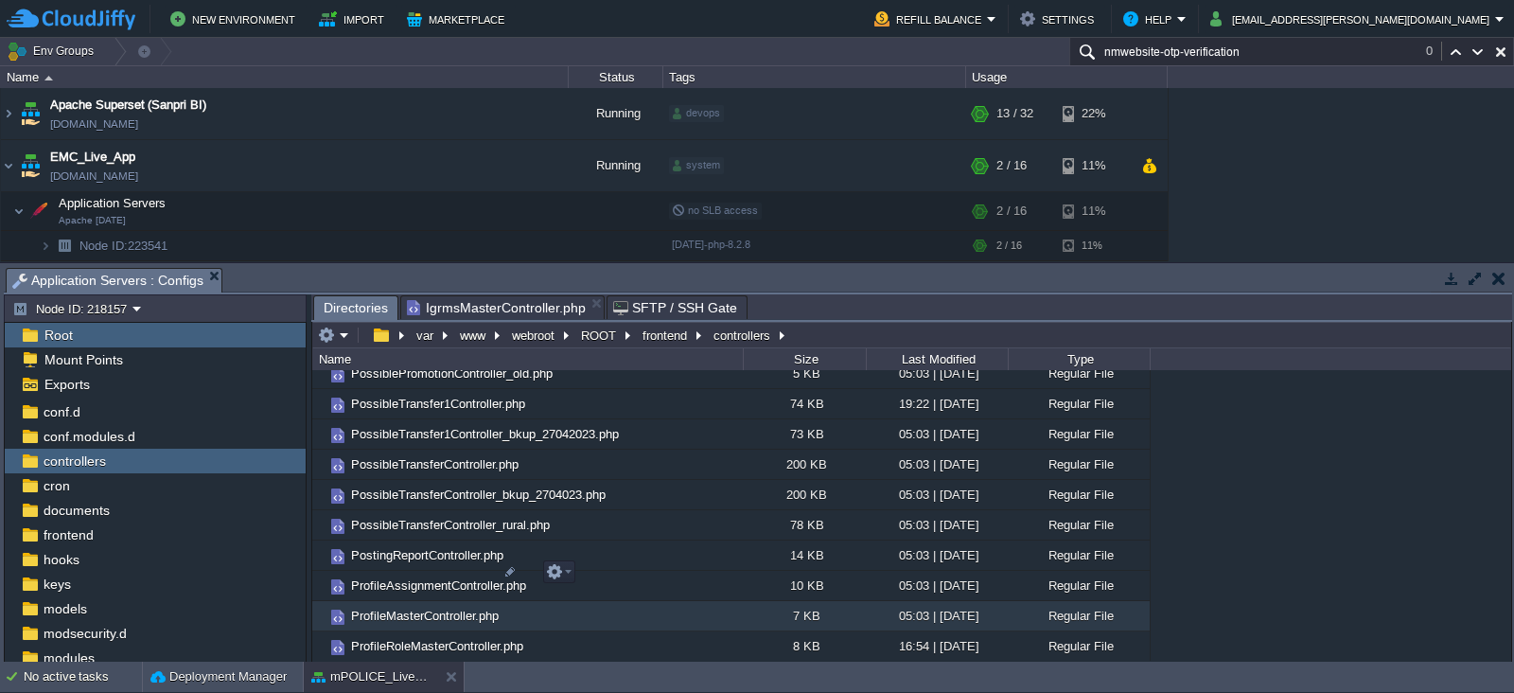
scroll to position [8312, 0]
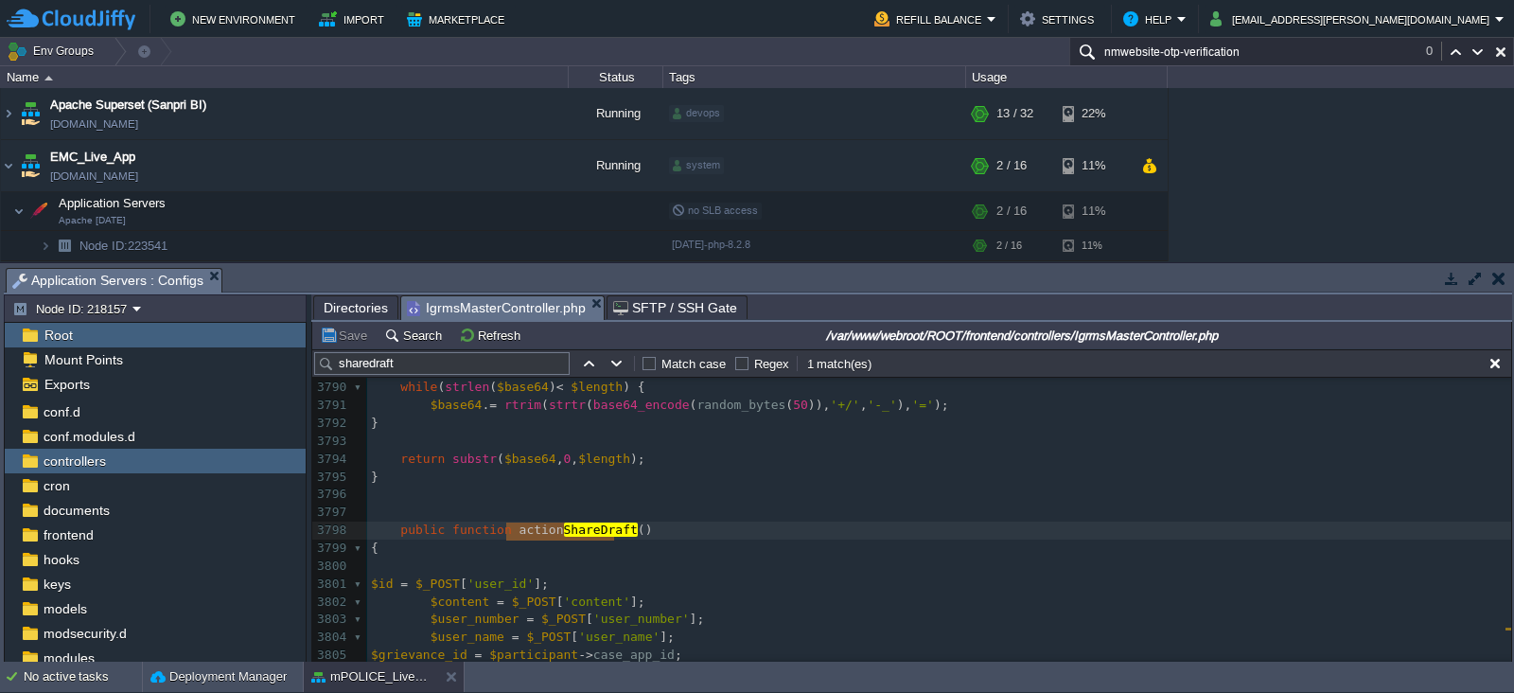
click at [494, 306] on span "IgrmsMasterController.php" at bounding box center [496, 308] width 179 height 24
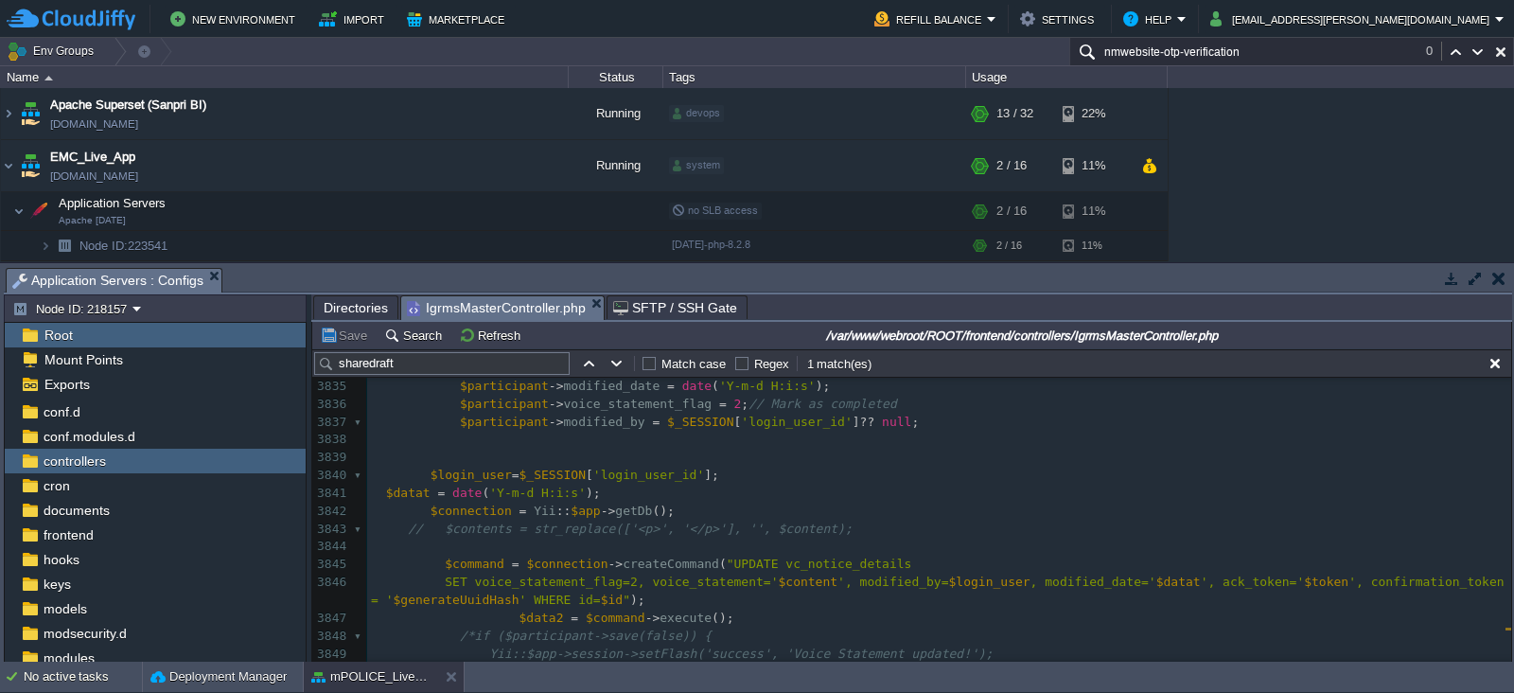
scroll to position [69127, 0]
click at [358, 305] on span "Directories" at bounding box center [356, 307] width 64 height 23
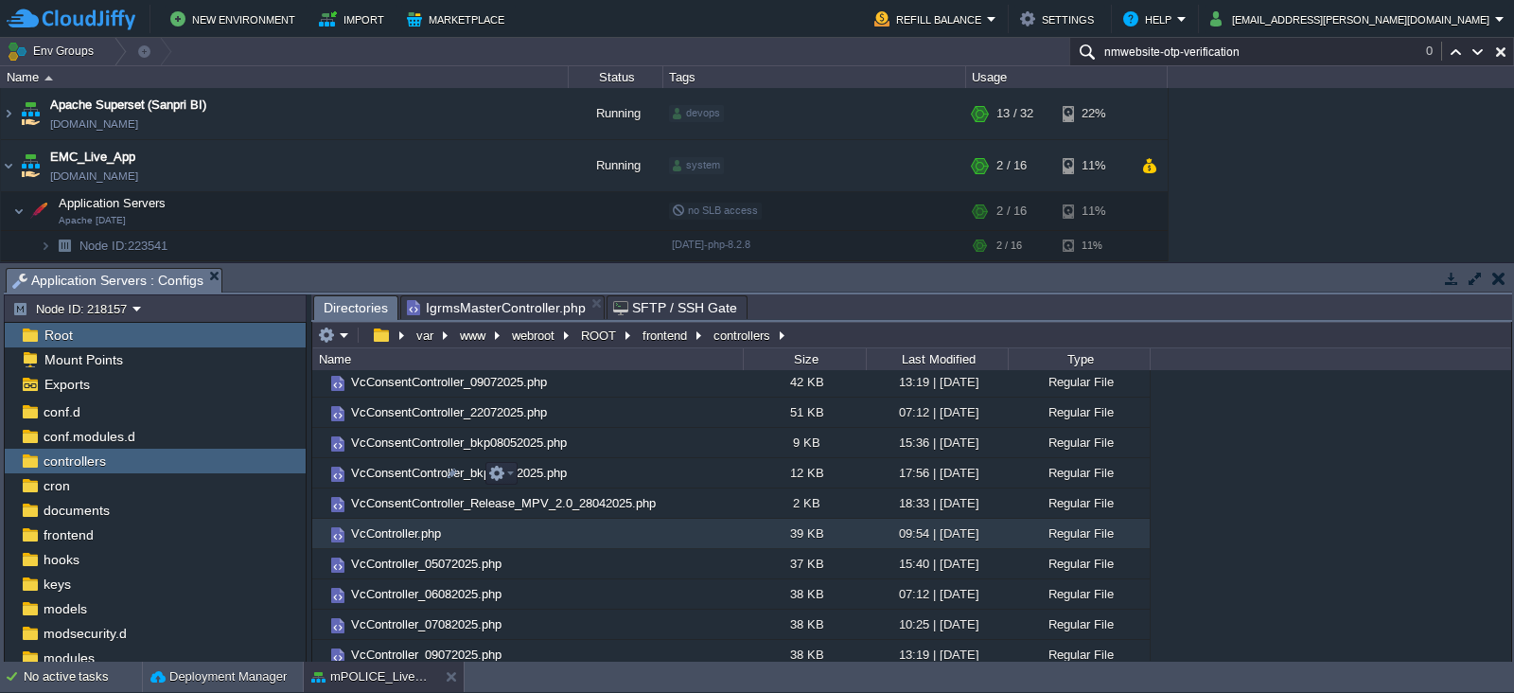
click at [393, 525] on span "VcController.php" at bounding box center [396, 533] width 96 height 16
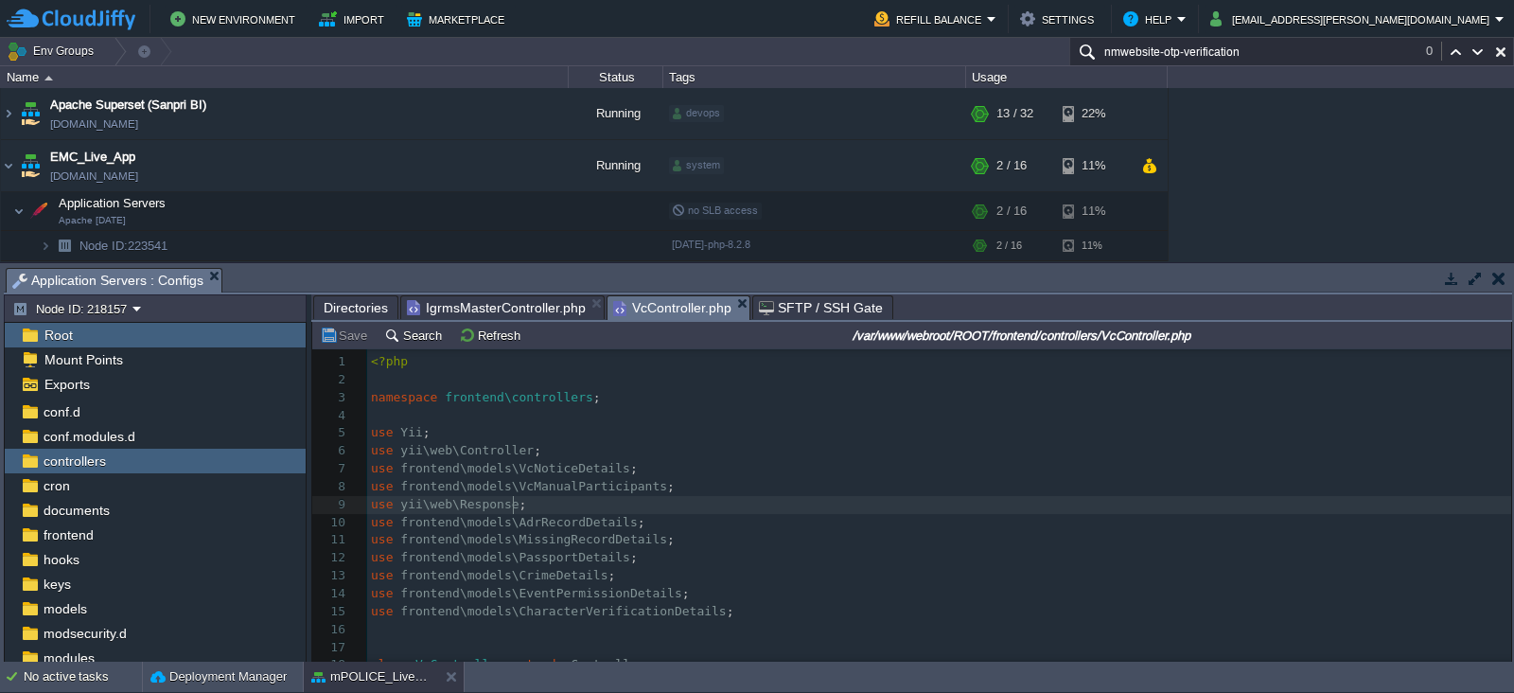
click at [729, 498] on pre "use yii\web\Response ;" at bounding box center [939, 505] width 1144 height 18
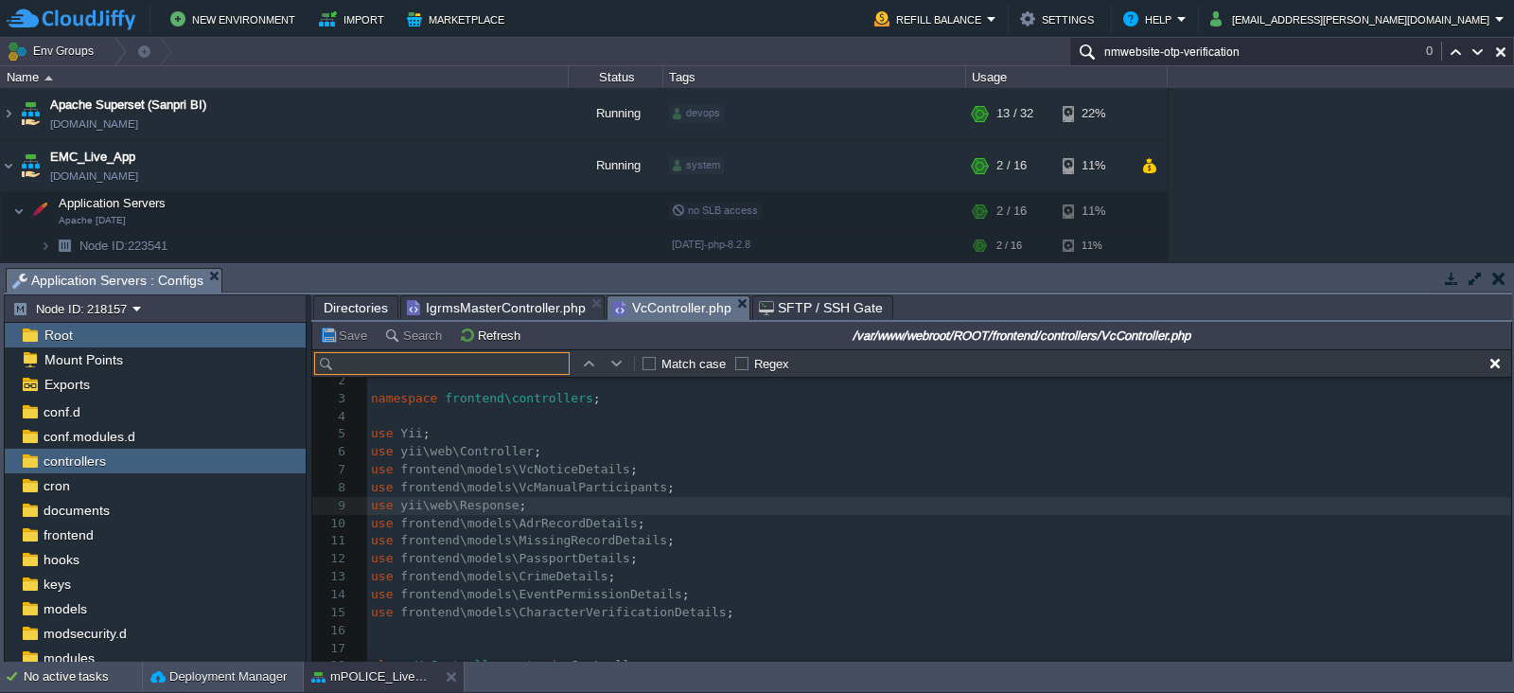
type input "actionShareDraft"
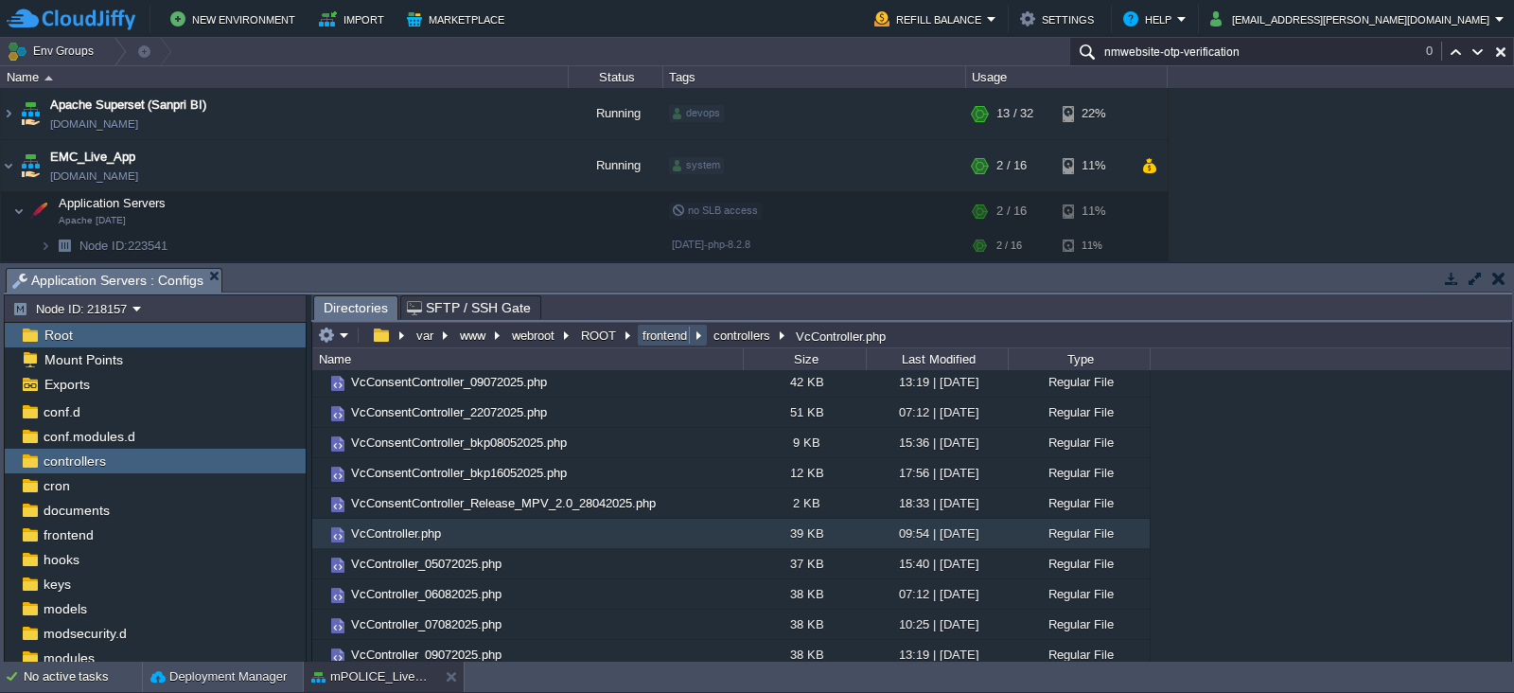
click at [666, 338] on button "frontend" at bounding box center [666, 335] width 52 height 17
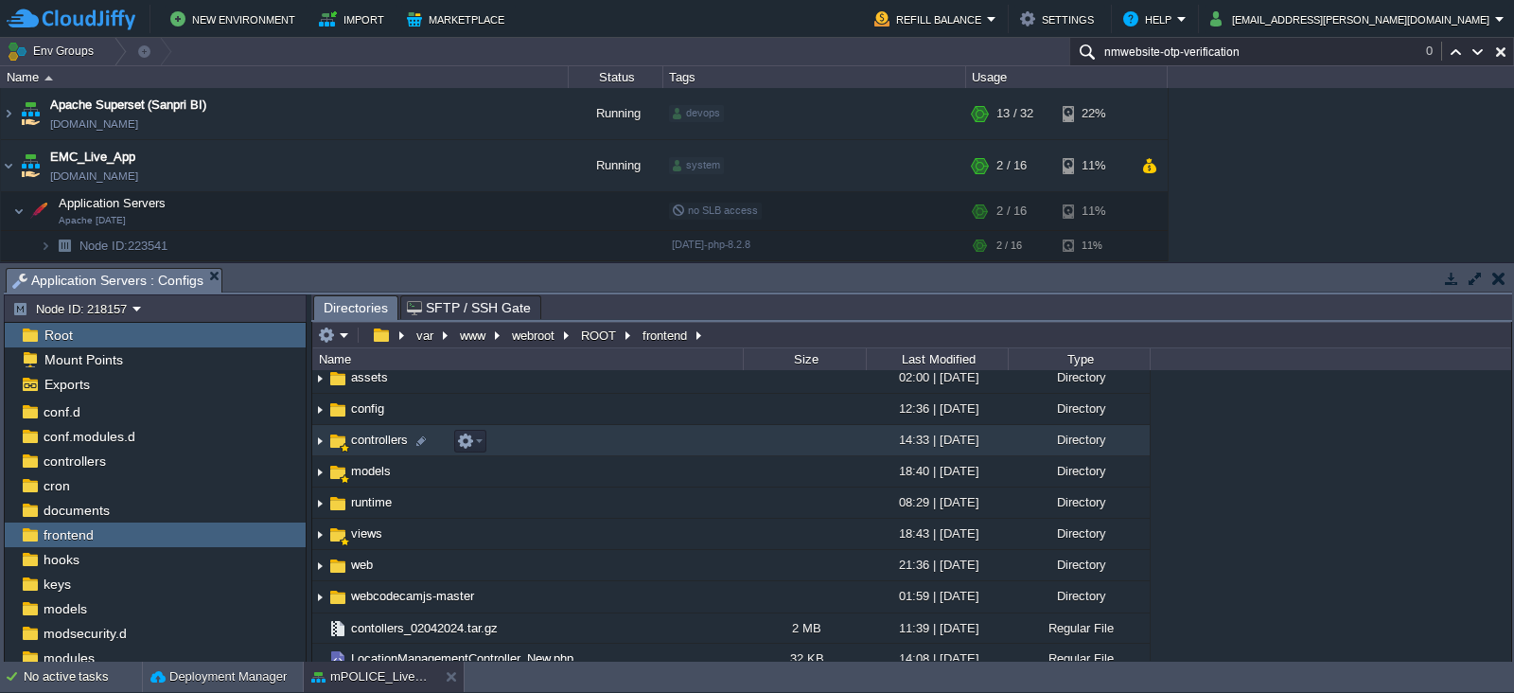
scroll to position [35, 0]
click at [356, 443] on span "controllers" at bounding box center [379, 442] width 62 height 16
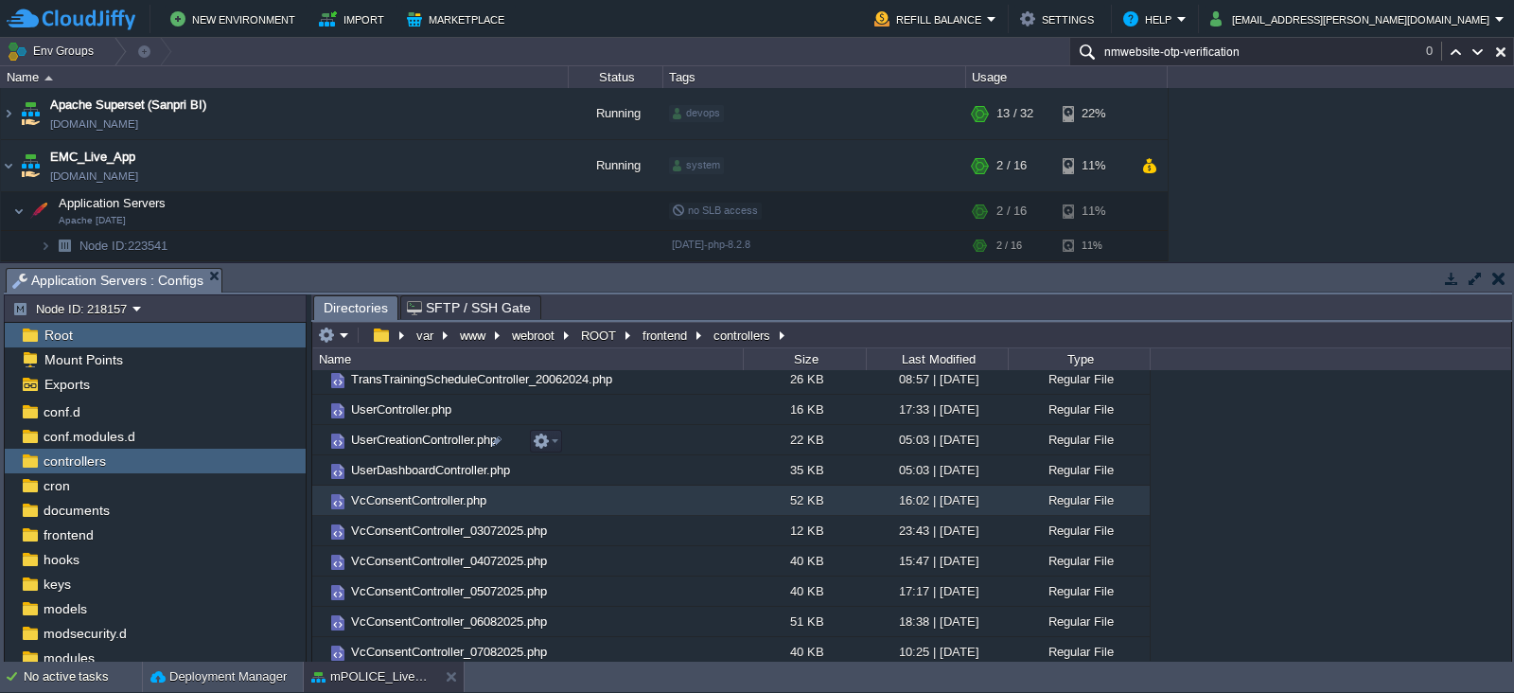
scroll to position [11246, 0]
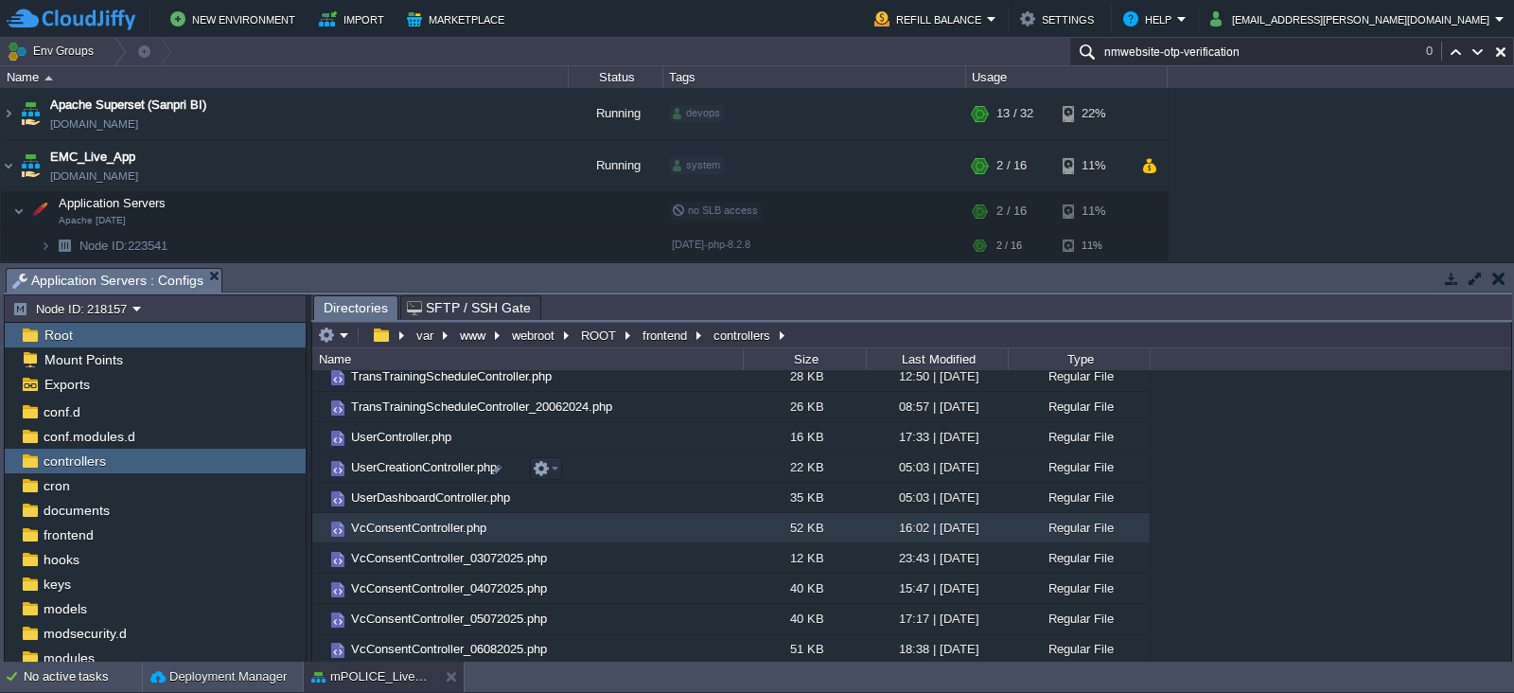
click at [416, 520] on span "VcConsentController.php" at bounding box center [418, 528] width 141 height 16
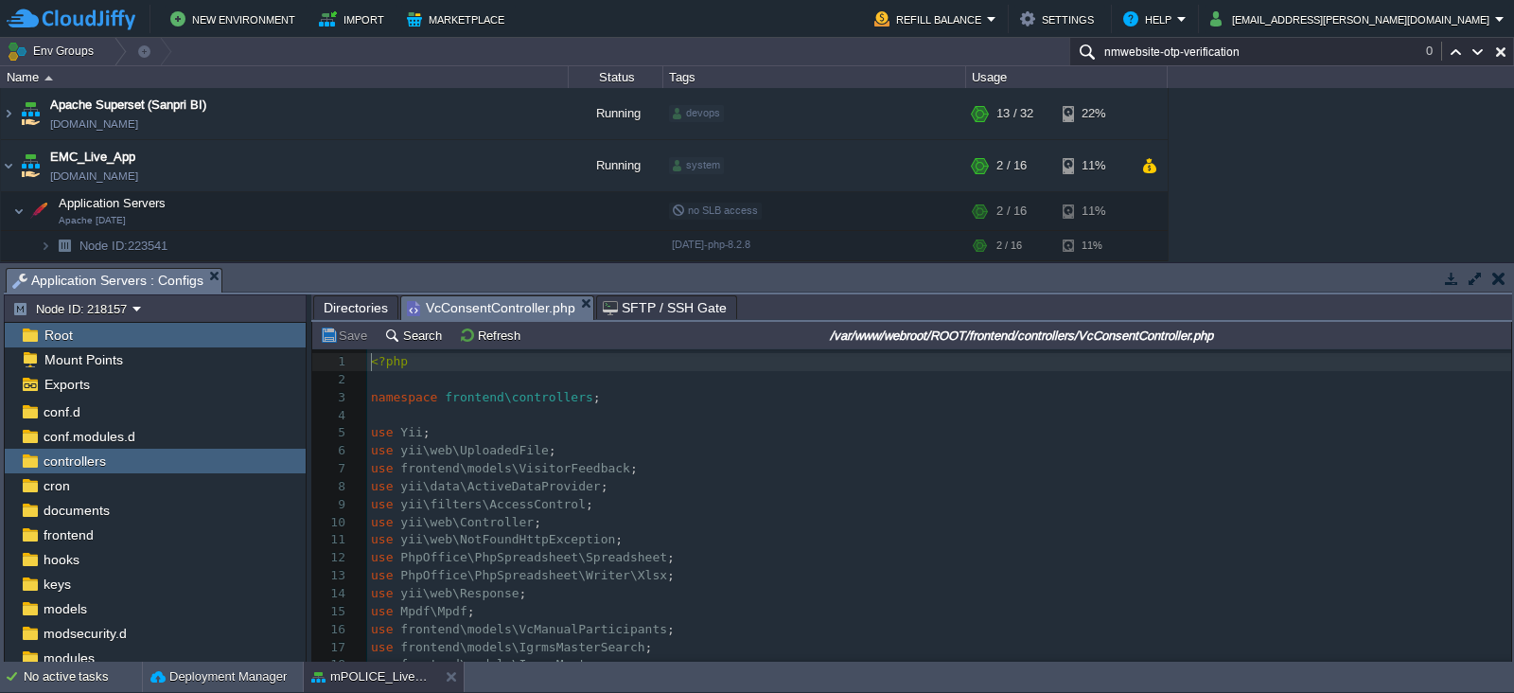
scroll to position [6, 0]
click at [876, 475] on pre "use frontend\models\VisitorFeedback ;" at bounding box center [939, 469] width 1144 height 18
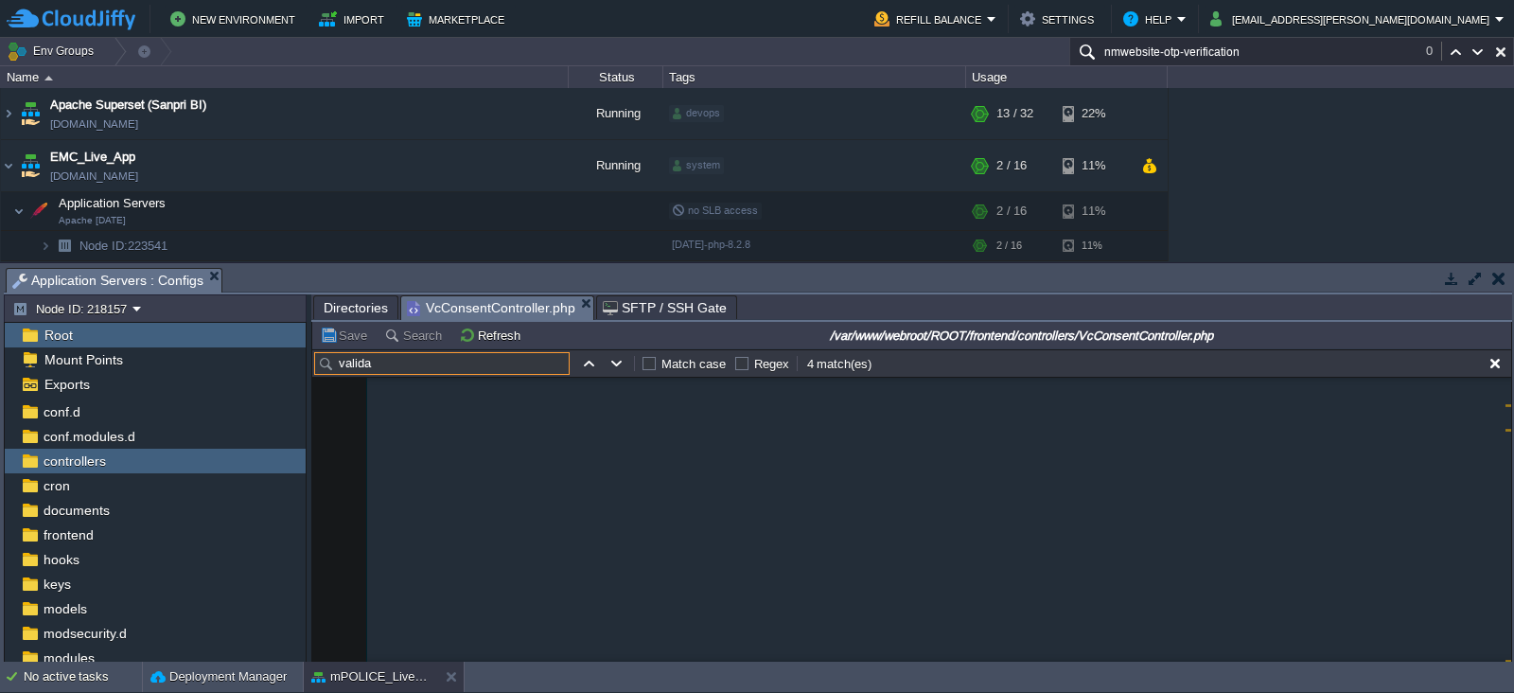
scroll to position [2523, 0]
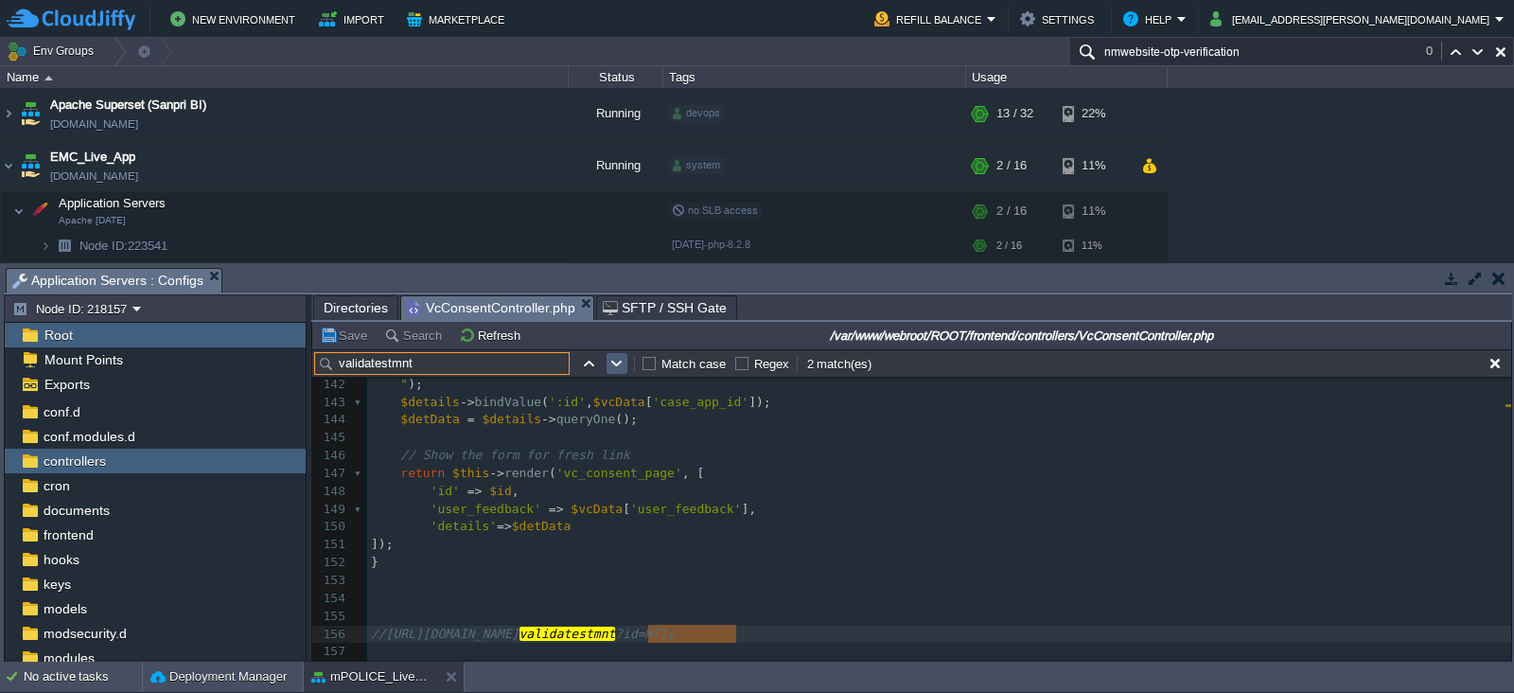
type input "validatestmnt"
click at [617, 369] on button "button" at bounding box center [617, 363] width 17 height 17
type textarea "Validatestmnt"
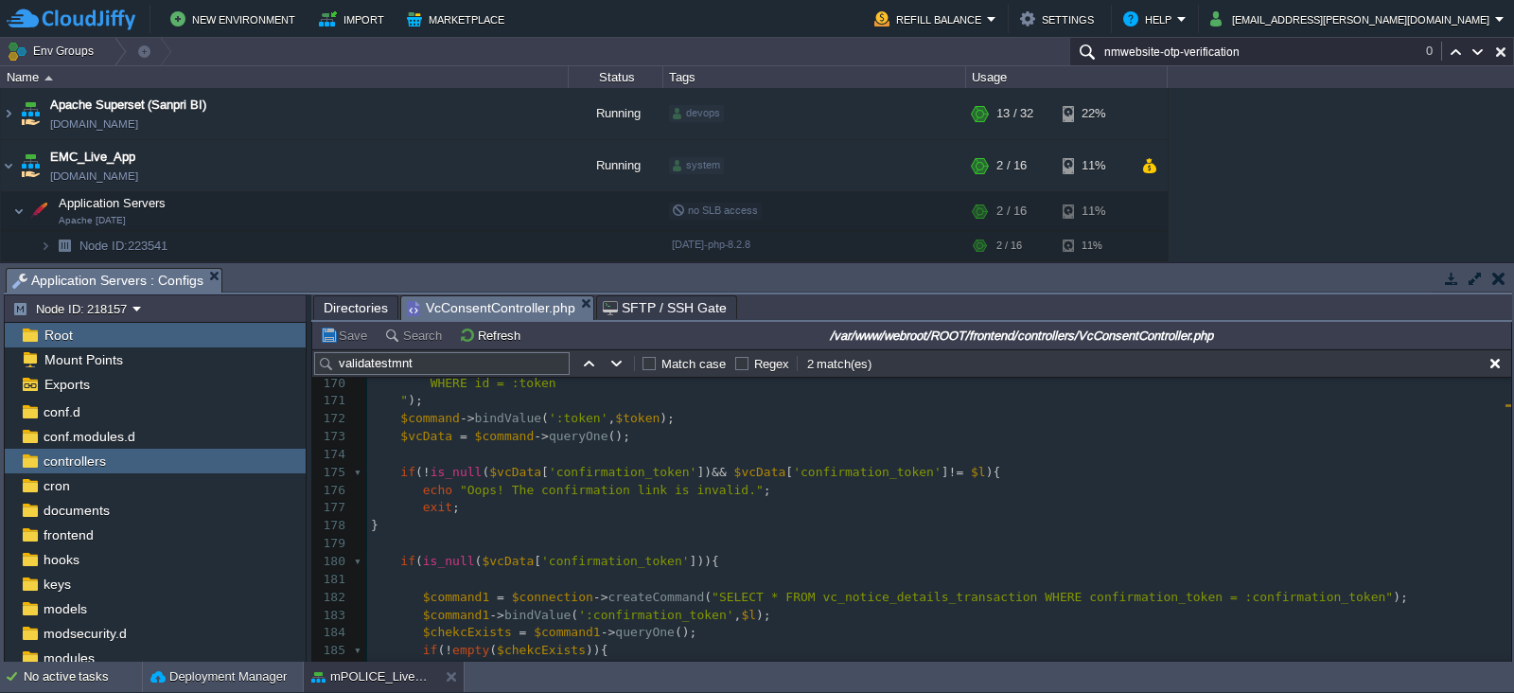
scroll to position [3040, 0]
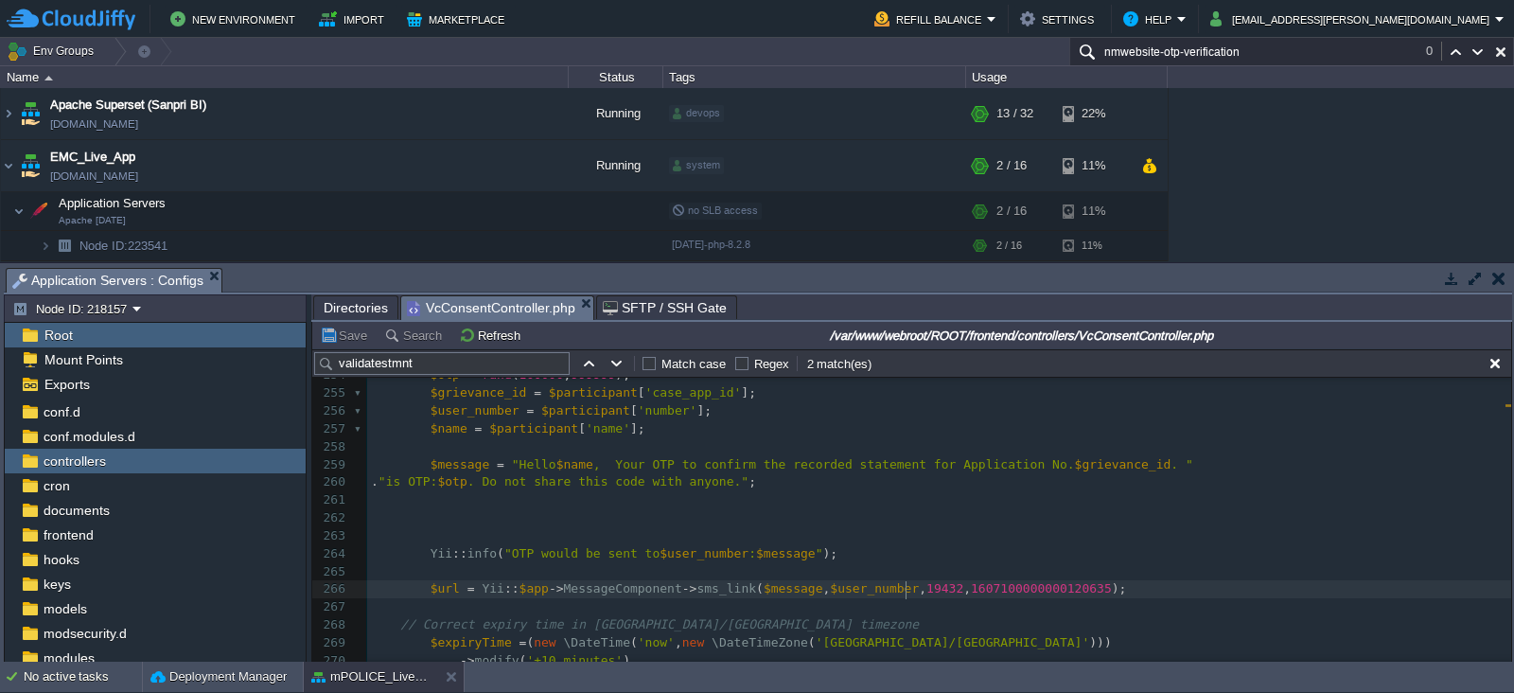
click at [908, 585] on div "x public function action Validatestmnt ( $id , $l ) 237 Yii :: $app -> response…" at bounding box center [939, 446] width 1144 height 767
type textarea "19841"
click at [1009, 529] on pre "​" at bounding box center [939, 536] width 1144 height 18
paste input "19432"
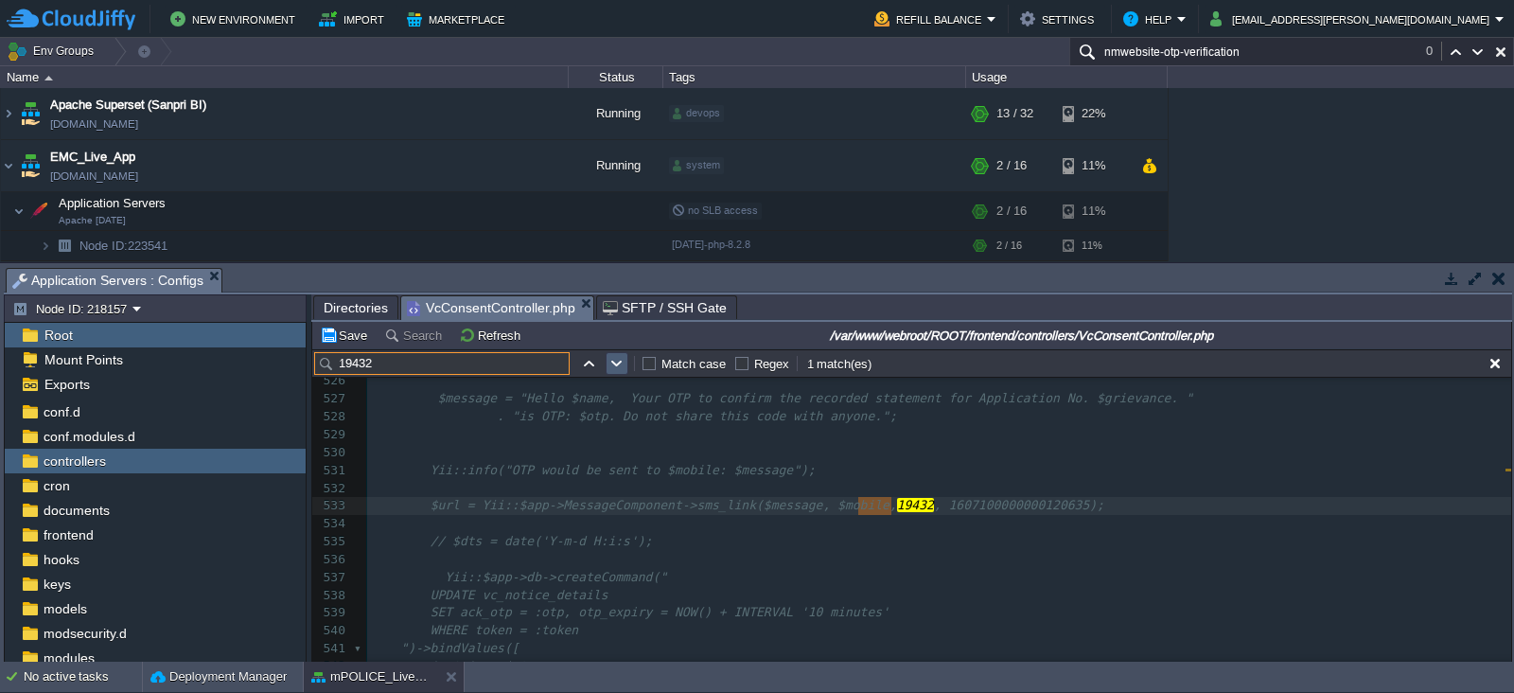
type input "19432"
click at [612, 357] on button "button" at bounding box center [617, 363] width 17 height 17
type textarea "19432"
click at [612, 357] on button "button" at bounding box center [617, 363] width 17 height 17
click at [584, 362] on button "button" at bounding box center [588, 363] width 17 height 17
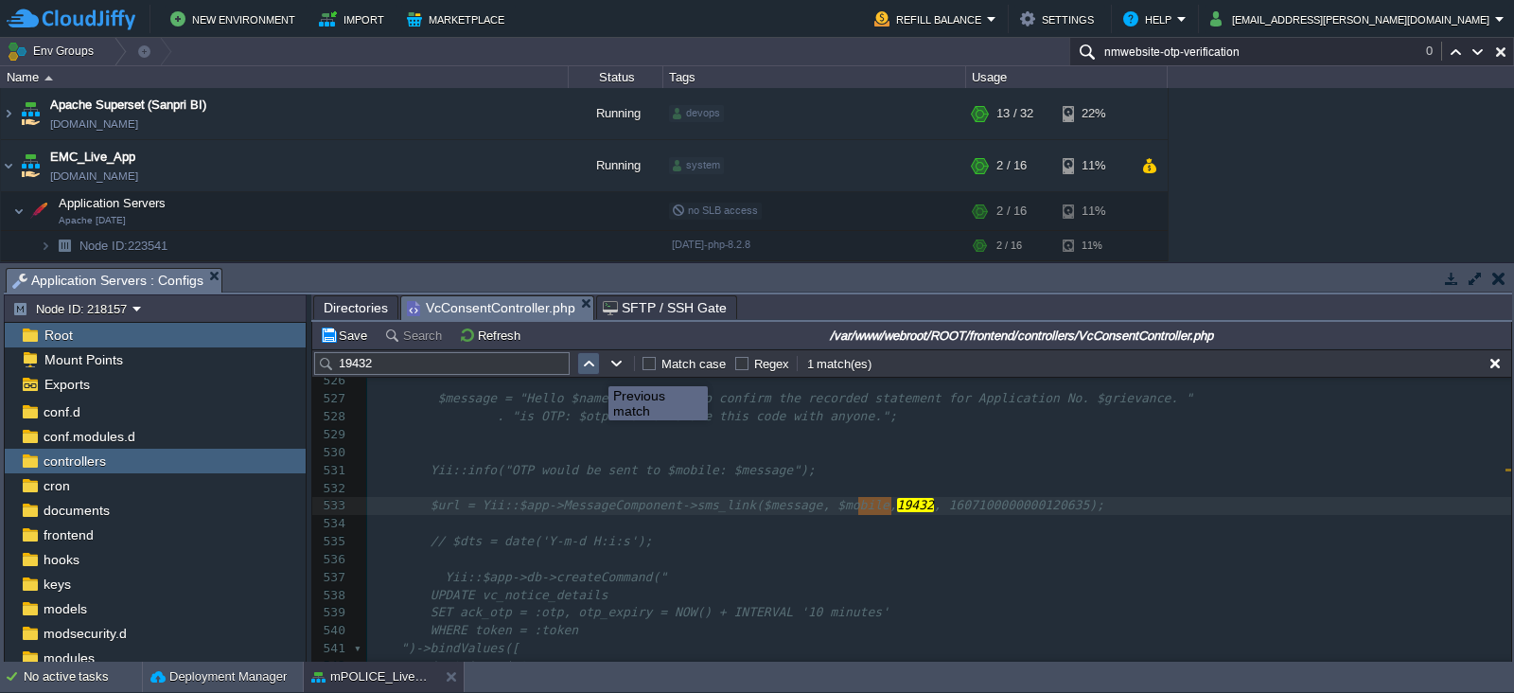
click at [584, 362] on button "button" at bounding box center [588, 363] width 17 height 17
click at [615, 361] on button "button" at bounding box center [617, 363] width 17 height 17
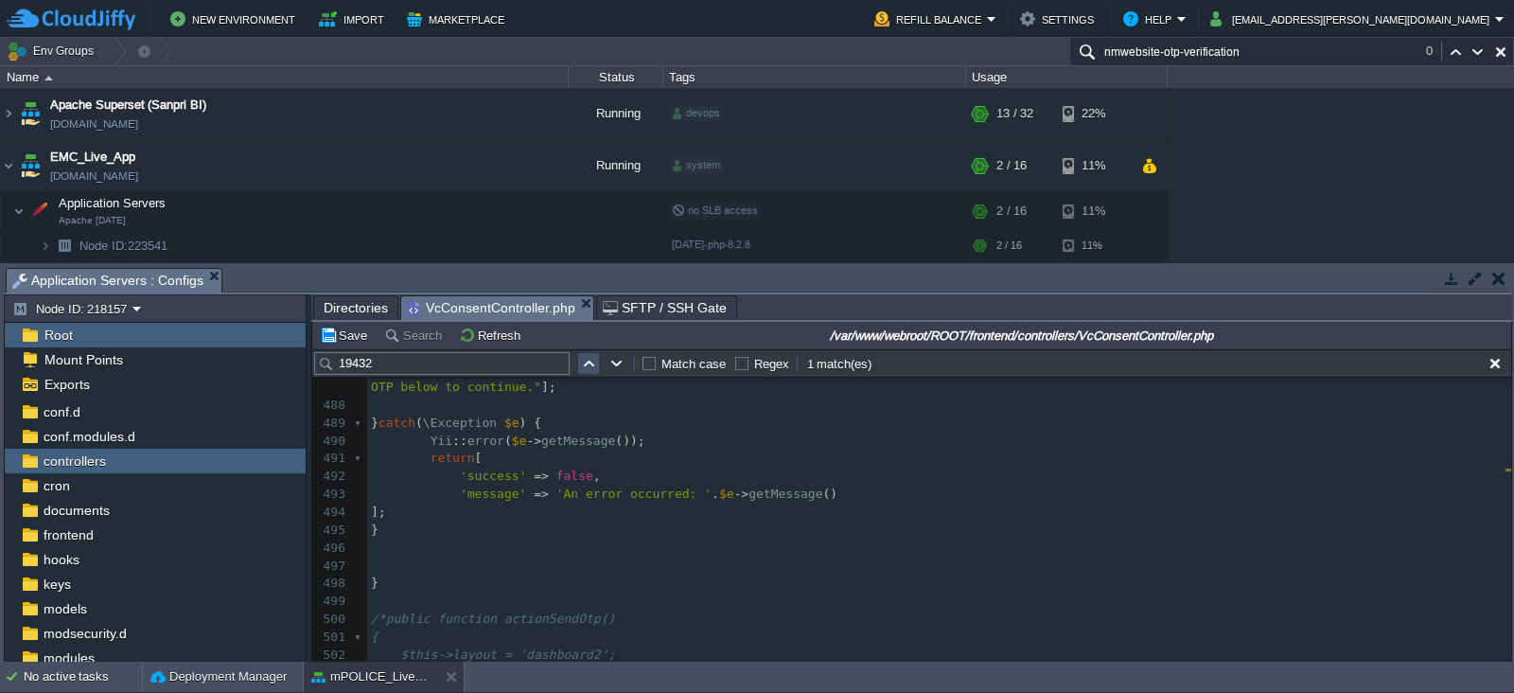
click at [592, 366] on button "button" at bounding box center [588, 363] width 17 height 17
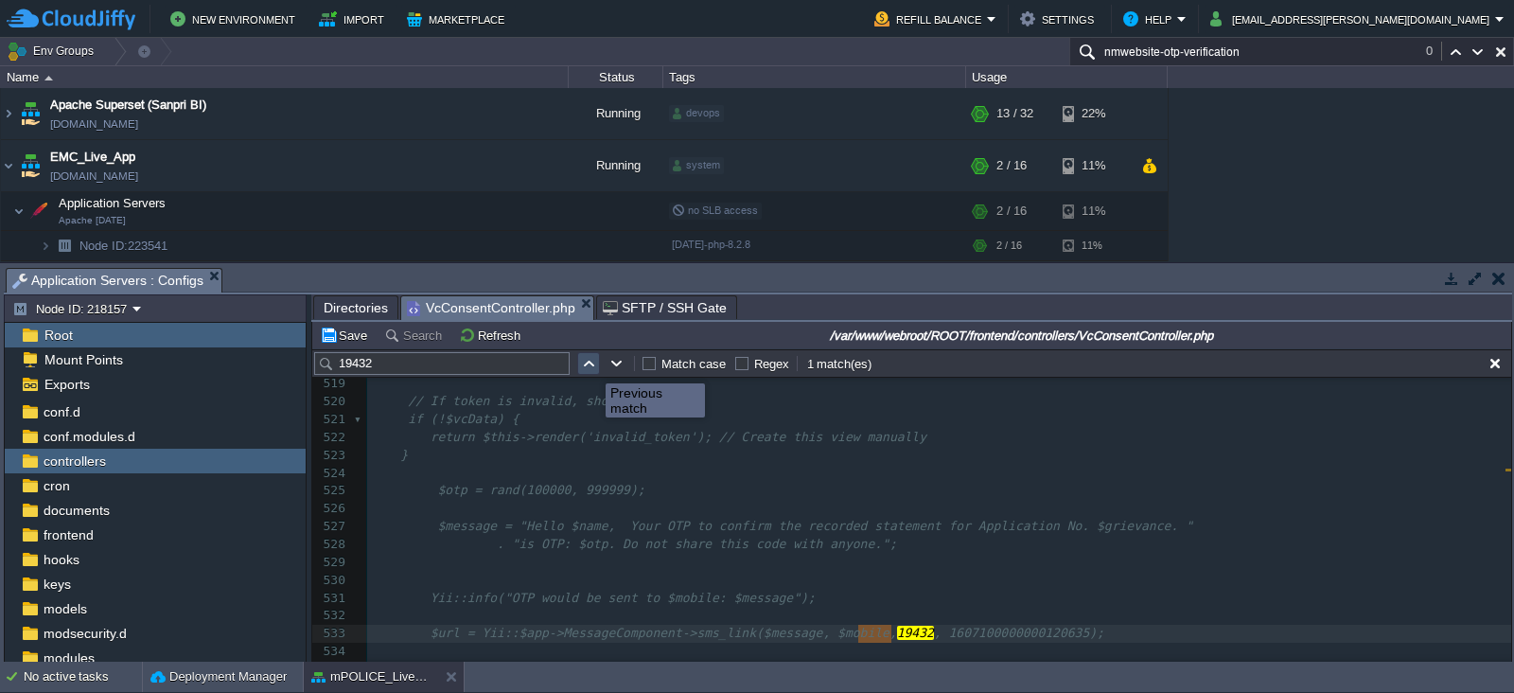
click at [588, 363] on button "button" at bounding box center [588, 363] width 17 height 17
click at [338, 339] on button "Save" at bounding box center [346, 335] width 53 height 17
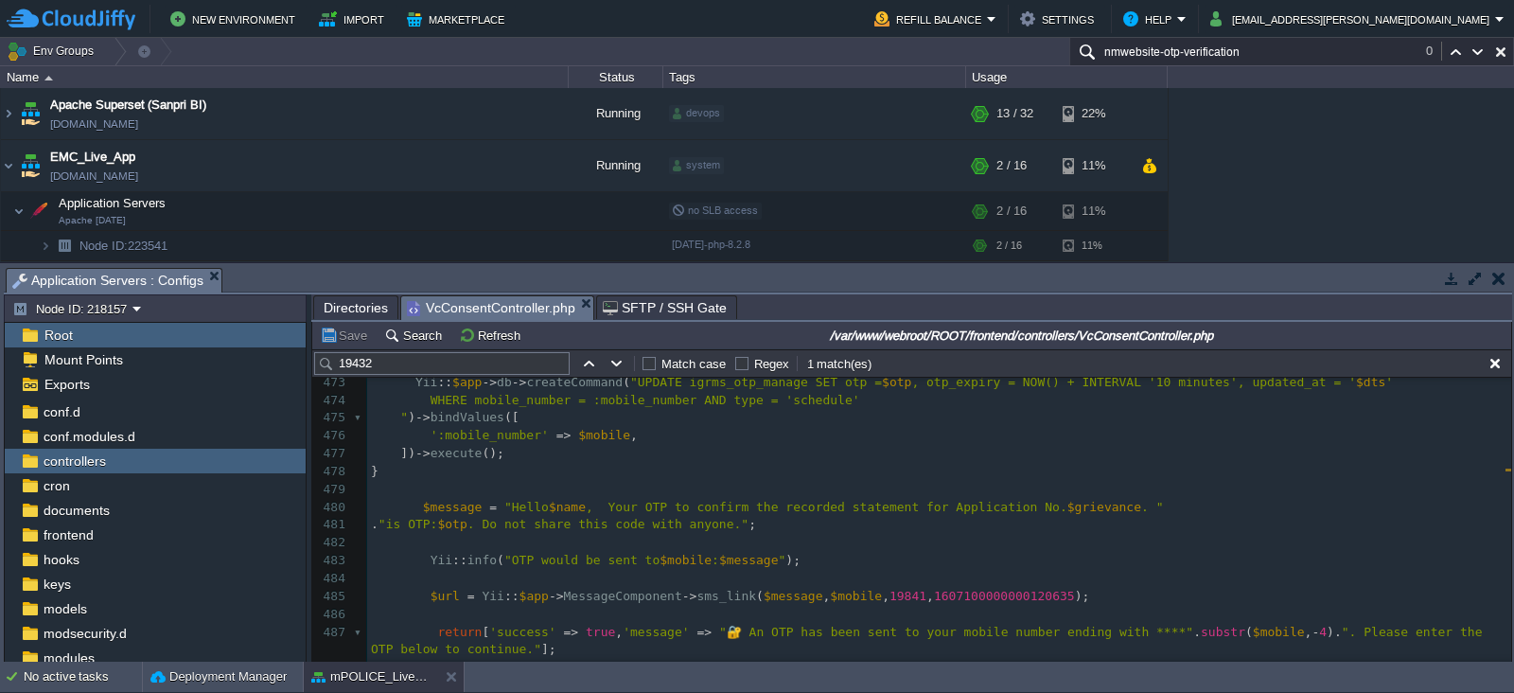
click at [700, 594] on span "sms_link" at bounding box center [727, 596] width 60 height 14
type textarea "sms_link"
type input "sms_link"
click at [592, 361] on button "button" at bounding box center [588, 363] width 17 height 17
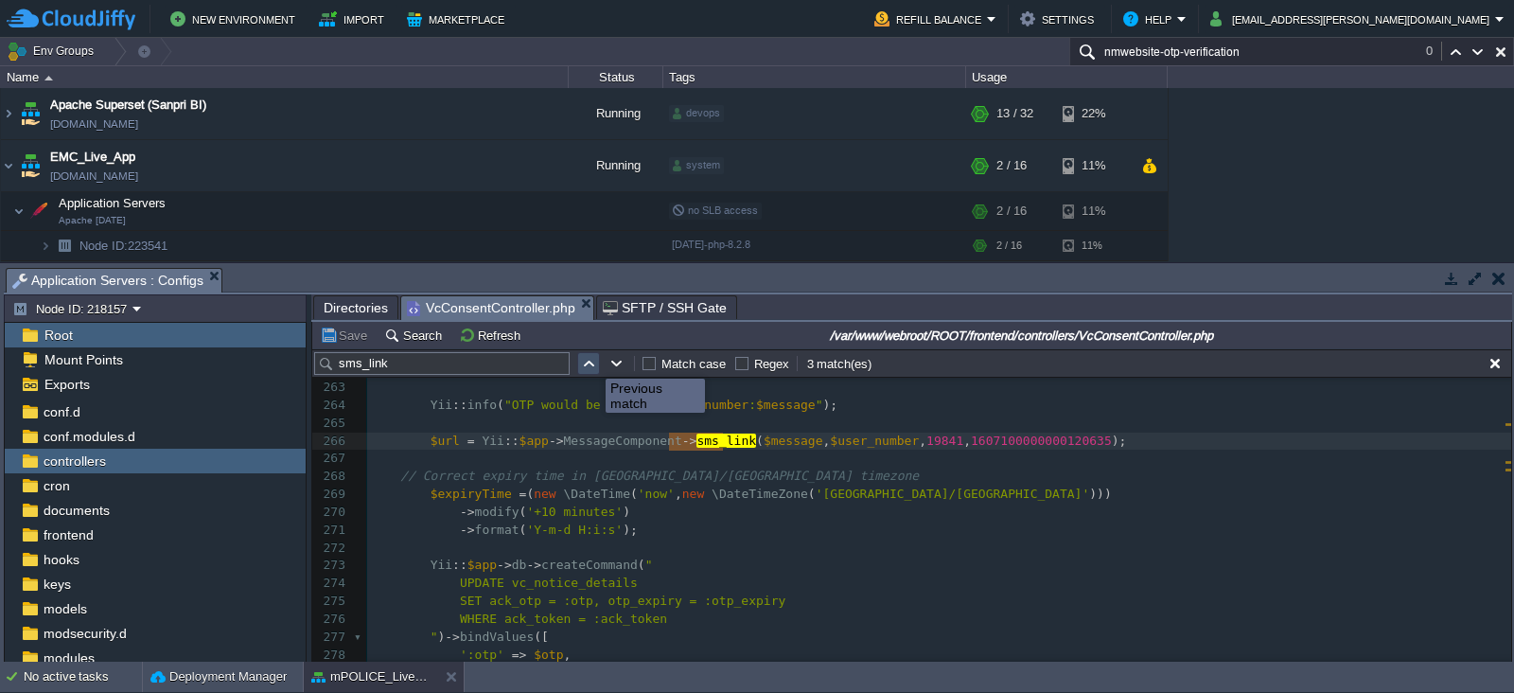
click at [592, 361] on button "button" at bounding box center [588, 363] width 17 height 17
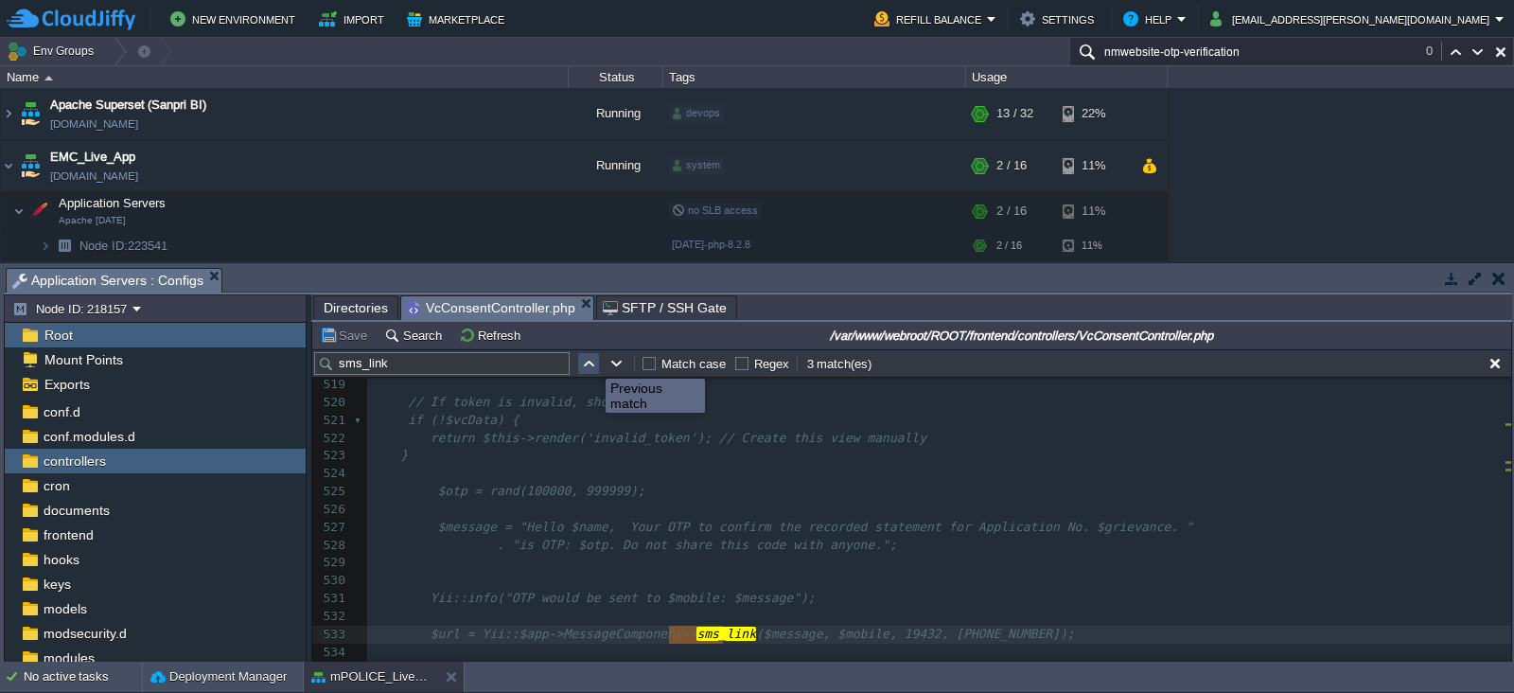
click at [592, 361] on button "button" at bounding box center [588, 363] width 17 height 17
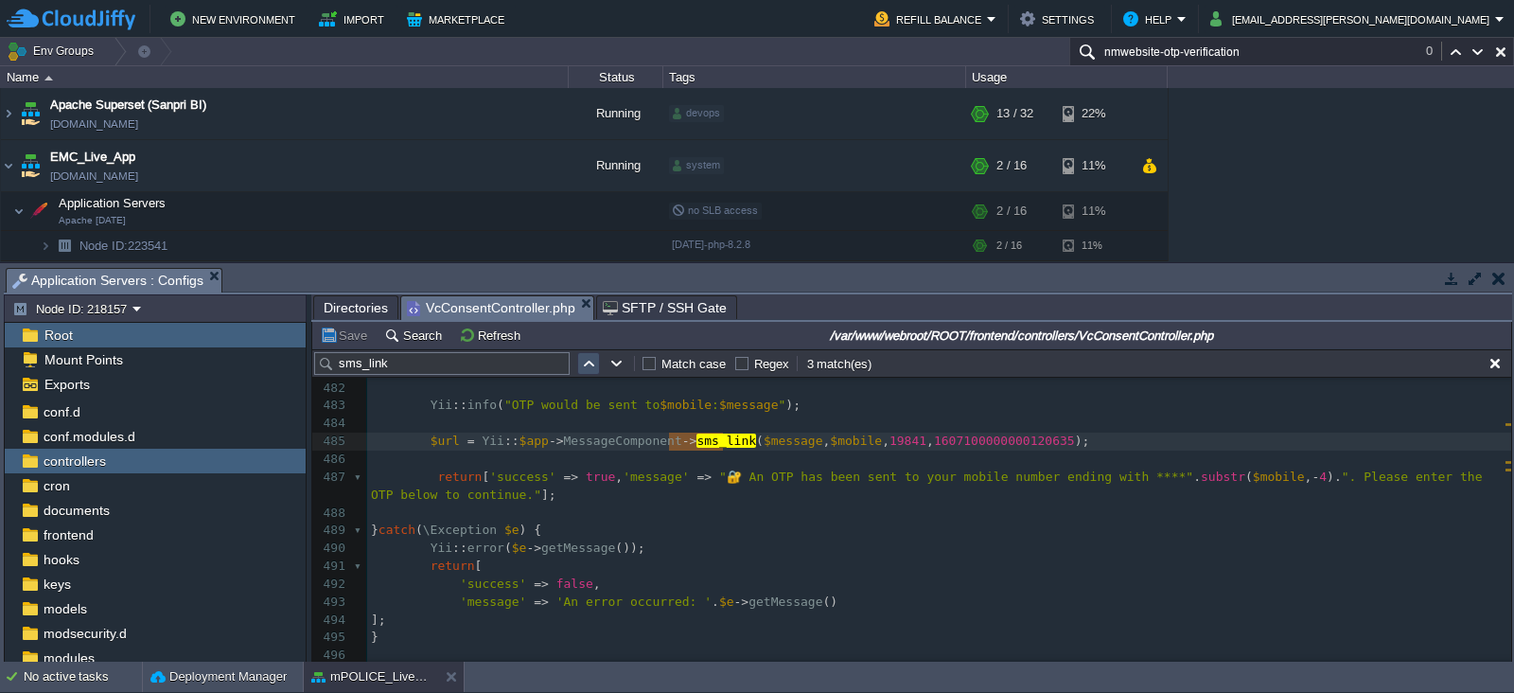
click at [592, 361] on button "button" at bounding box center [588, 363] width 17 height 17
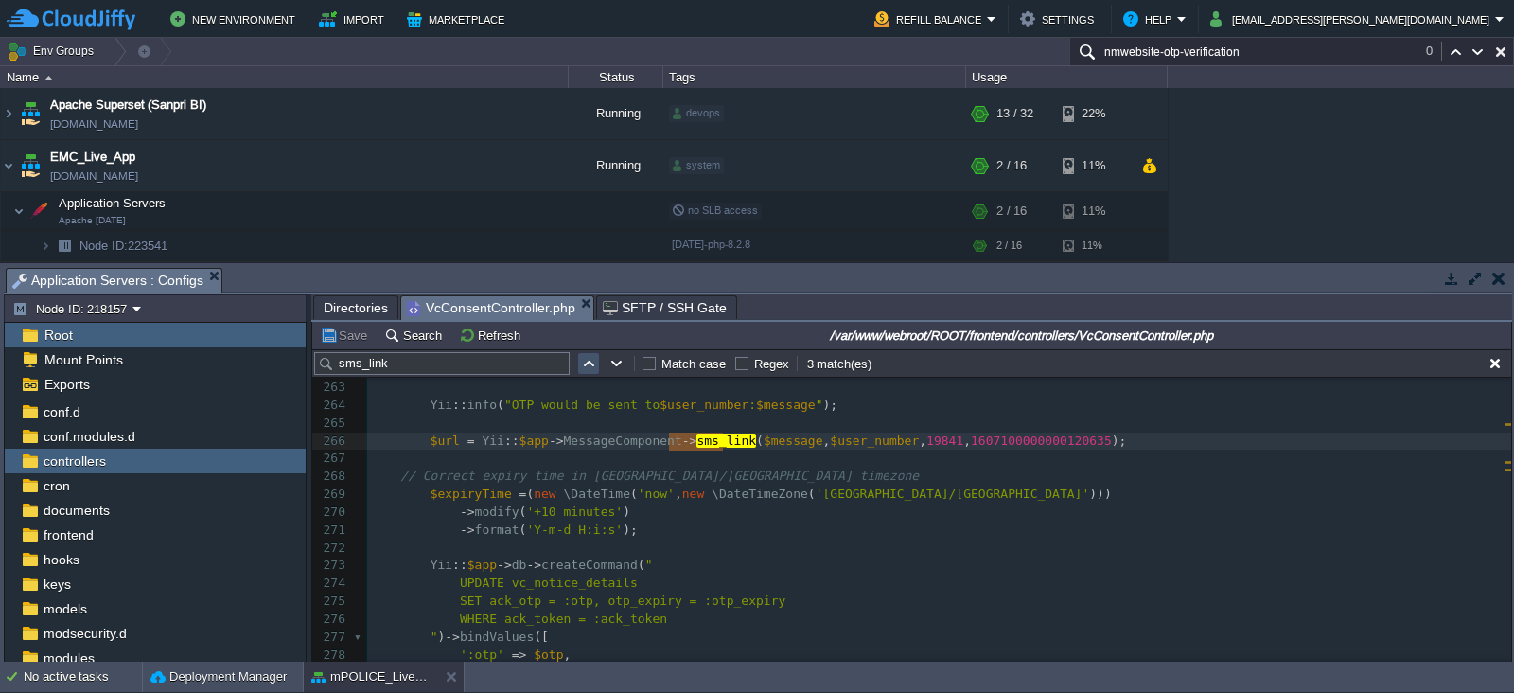
click at [592, 361] on button "button" at bounding box center [588, 363] width 17 height 17
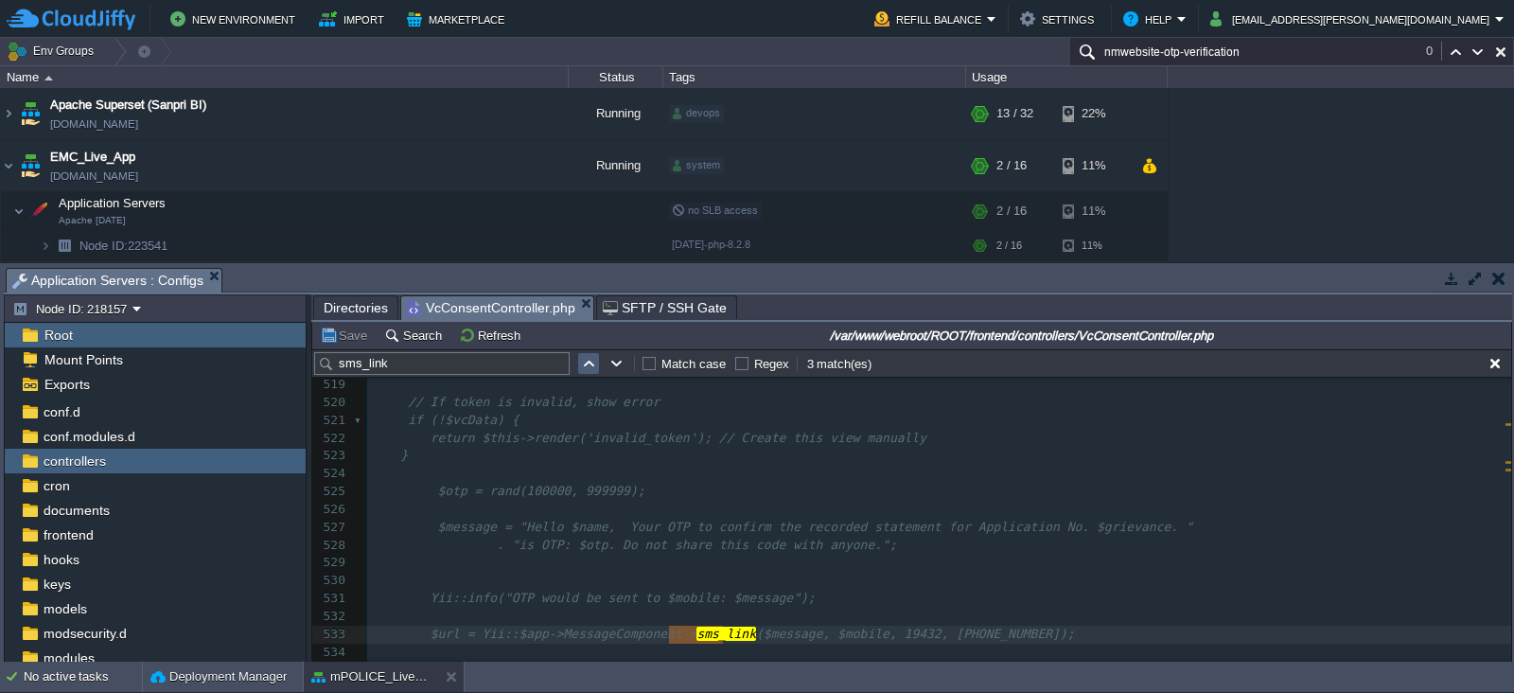
click at [592, 361] on button "button" at bounding box center [588, 363] width 17 height 17
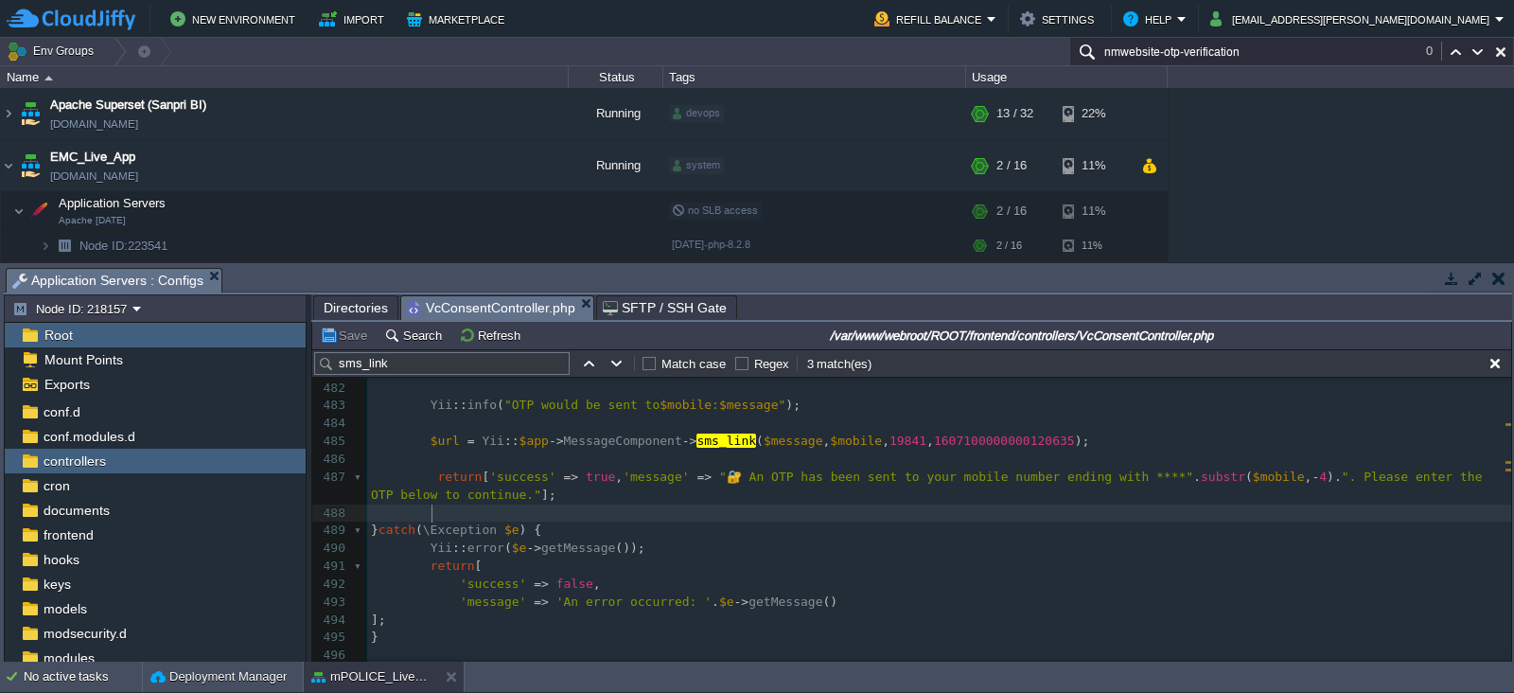
click at [828, 508] on pre at bounding box center [939, 514] width 1144 height 18
click at [1491, 363] on button "button" at bounding box center [1495, 363] width 17 height 17
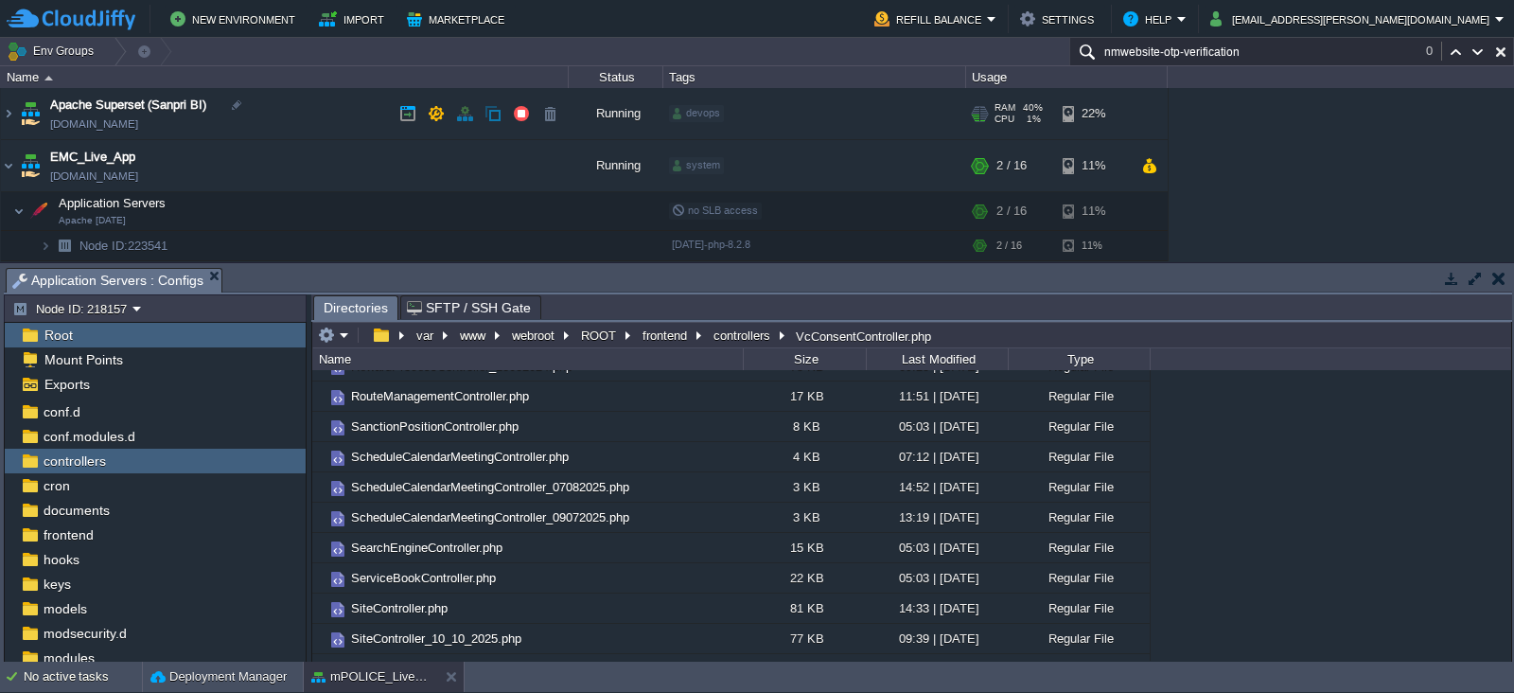
scroll to position [9597, 0]
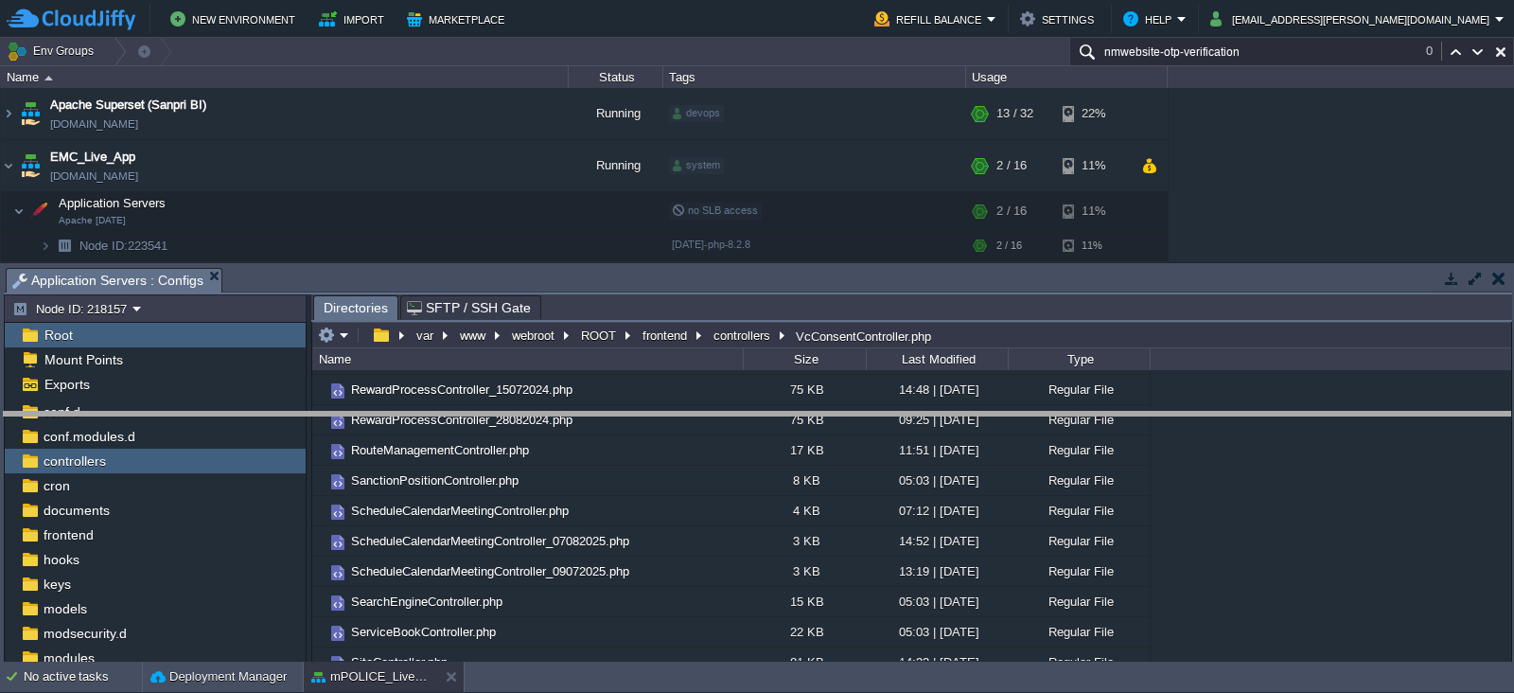
drag, startPoint x: 1136, startPoint y: 287, endPoint x: 1162, endPoint y: 434, distance: 149.1
